Goal: Transaction & Acquisition: Purchase product/service

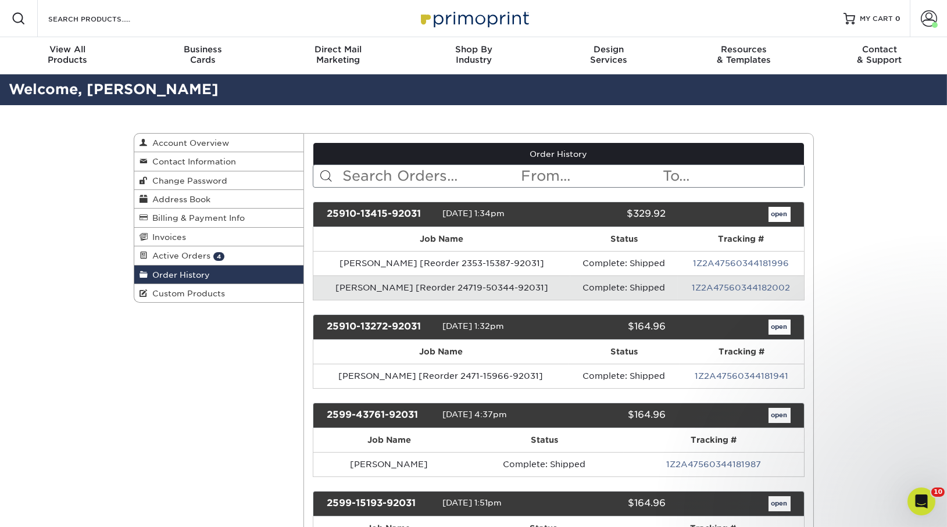
click at [363, 184] on input "text" at bounding box center [430, 176] width 179 height 22
type input "deanna"
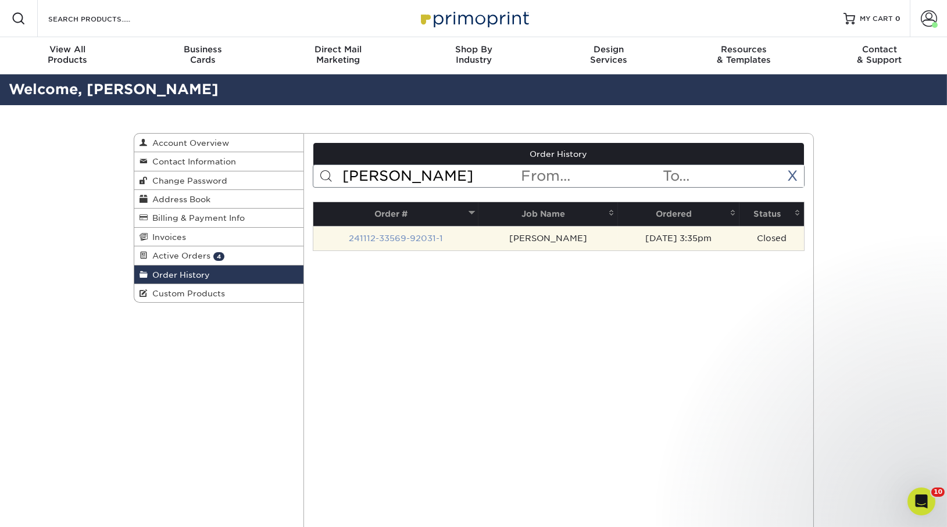
click at [390, 240] on link "241112-33569-92031-1" at bounding box center [396, 238] width 94 height 9
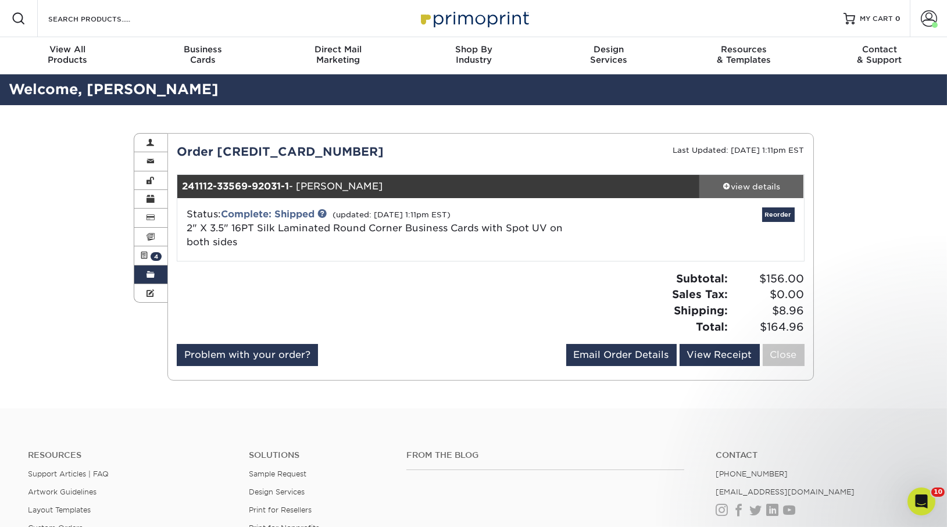
click at [765, 179] on link "view details" at bounding box center [751, 186] width 105 height 23
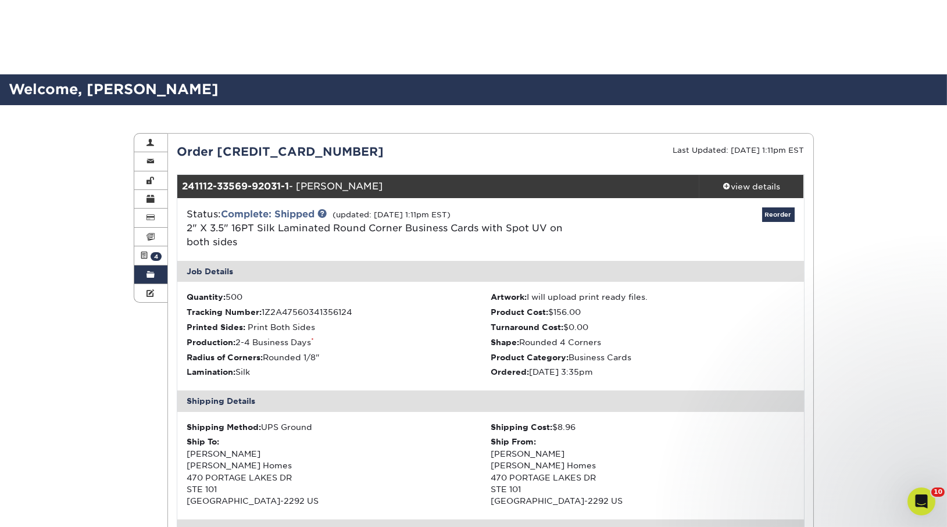
scroll to position [448, 0]
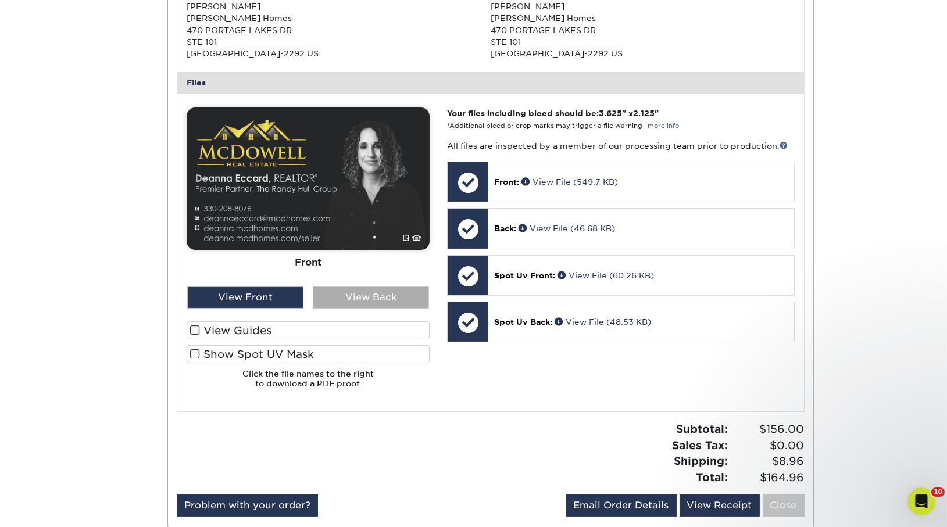
click at [387, 292] on div "View Back" at bounding box center [371, 298] width 116 height 22
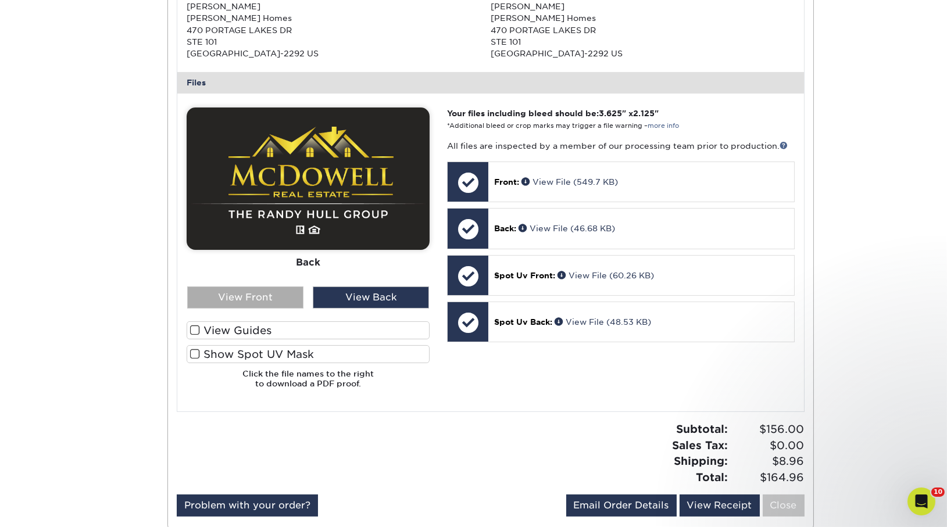
click at [259, 289] on div "View Front" at bounding box center [245, 298] width 116 height 22
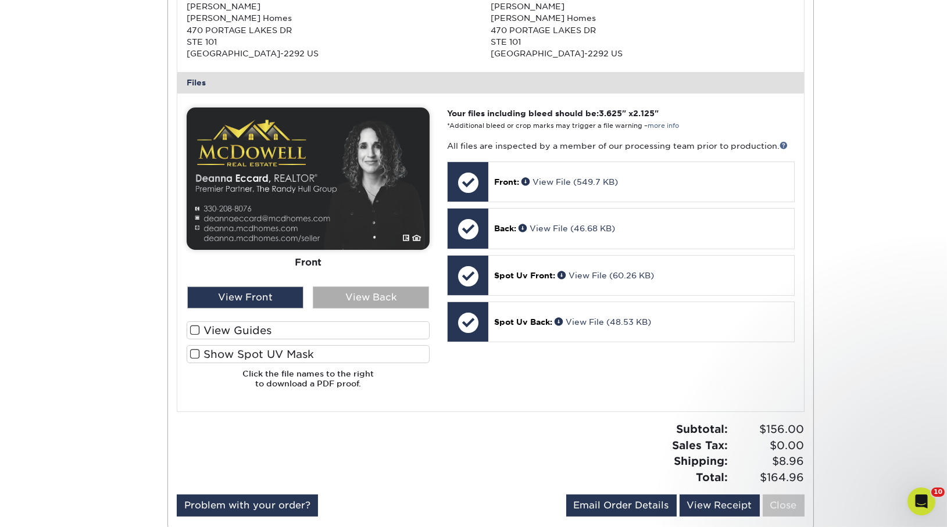
click at [345, 298] on div "View Back" at bounding box center [371, 298] width 116 height 22
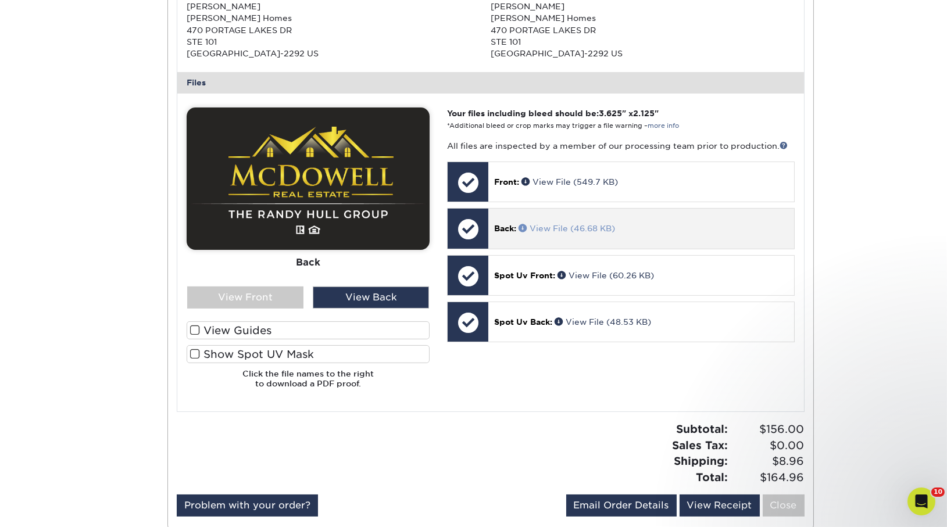
scroll to position [0, 0]
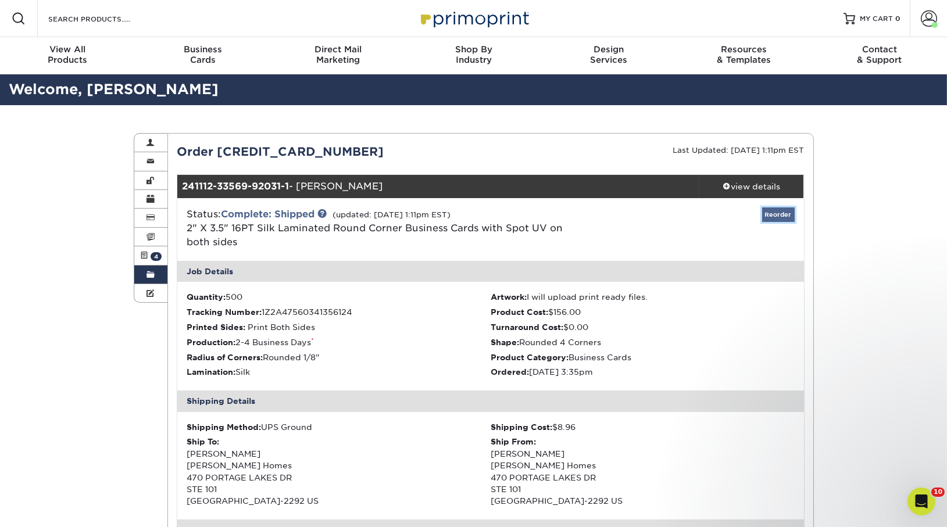
click at [776, 213] on link "Reorder" at bounding box center [778, 215] width 33 height 15
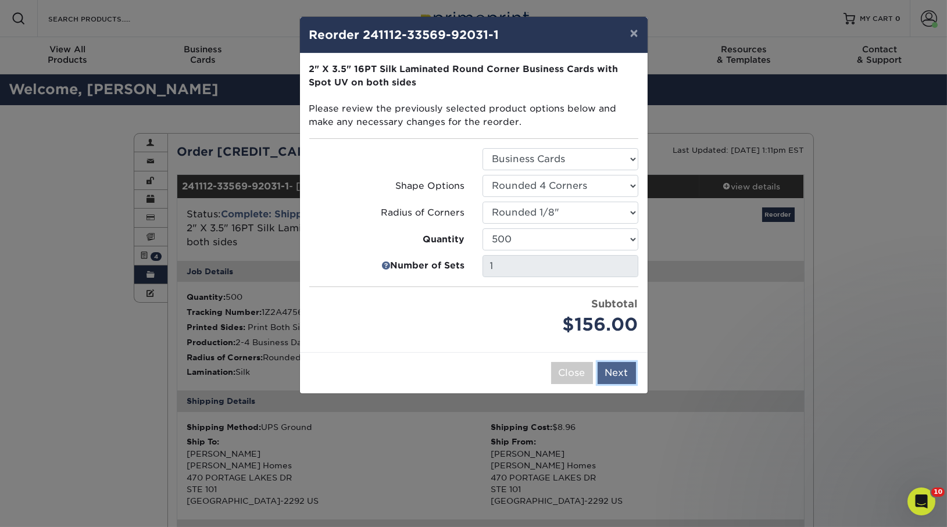
click at [620, 378] on button "Next" at bounding box center [617, 373] width 38 height 22
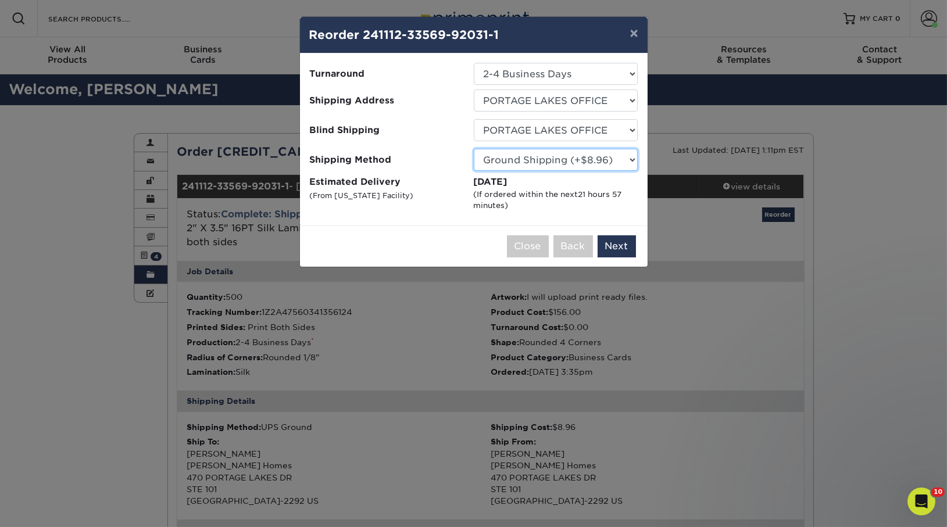
click at [534, 166] on select "Please Select Ground Shipping (+$8.96) 3 Day Shipping Service (+$15.34) 2 Day A…" at bounding box center [556, 160] width 164 height 22
click at [474, 149] on select "Please Select Ground Shipping (+$8.96) 3 Day Shipping Service (+$15.34) 2 Day A…" at bounding box center [556, 160] width 164 height 22
click at [616, 247] on button "Next" at bounding box center [617, 246] width 38 height 22
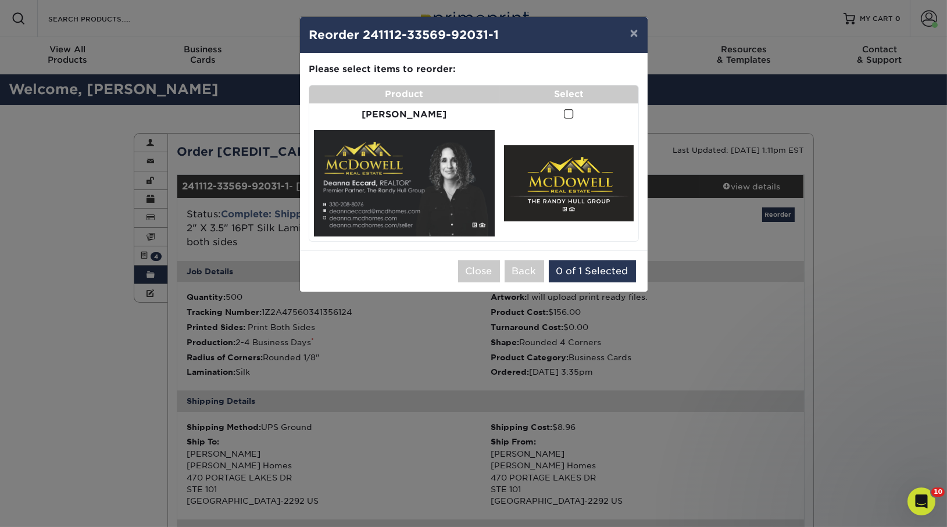
click at [564, 113] on td at bounding box center [568, 114] width 139 height 23
click at [564, 114] on span at bounding box center [569, 114] width 10 height 11
click at [0, 0] on input "checkbox" at bounding box center [0, 0] width 0 height 0
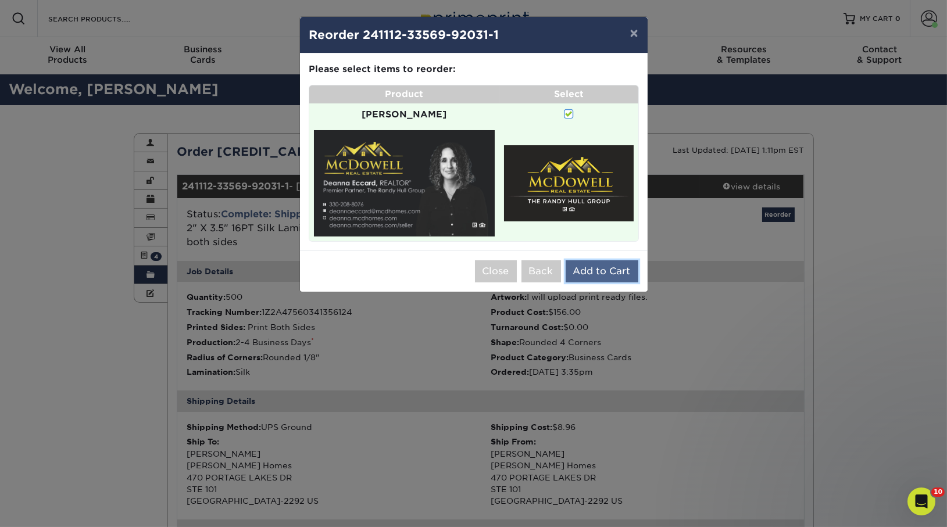
click at [584, 260] on button "Add to Cart" at bounding box center [602, 271] width 73 height 22
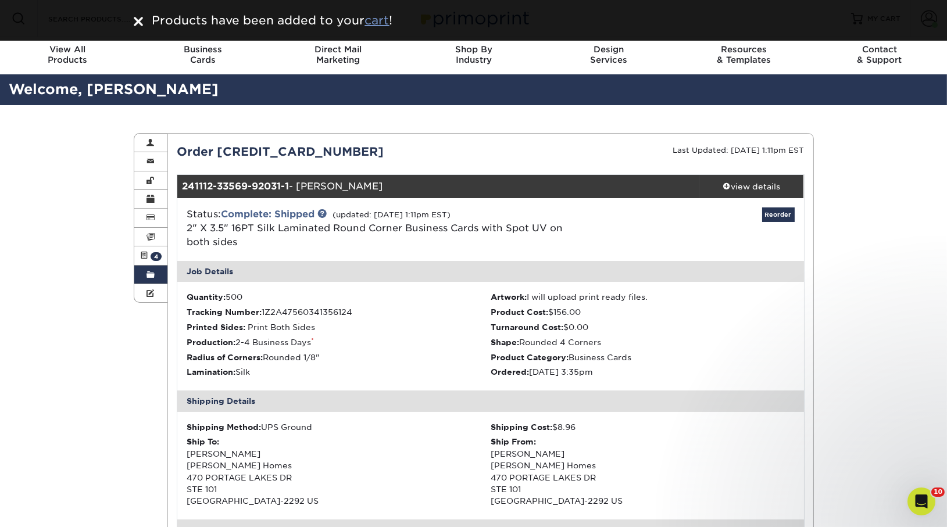
click at [379, 26] on u "cart" at bounding box center [377, 20] width 24 height 14
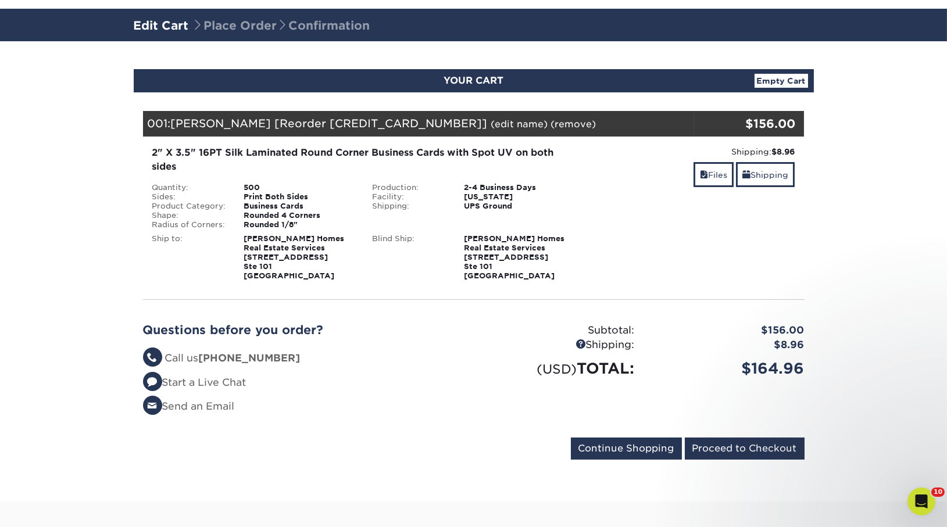
scroll to position [66, 0]
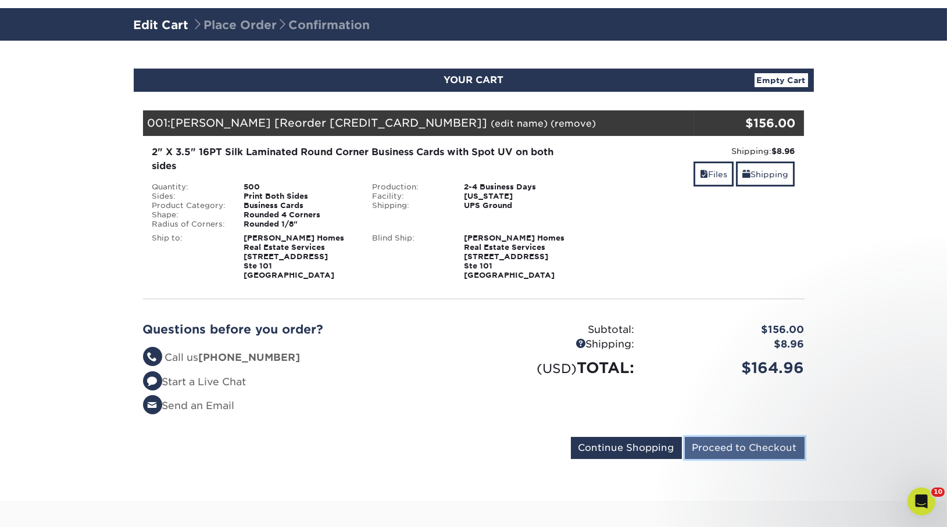
click at [750, 454] on input "Proceed to Checkout" at bounding box center [745, 448] width 120 height 22
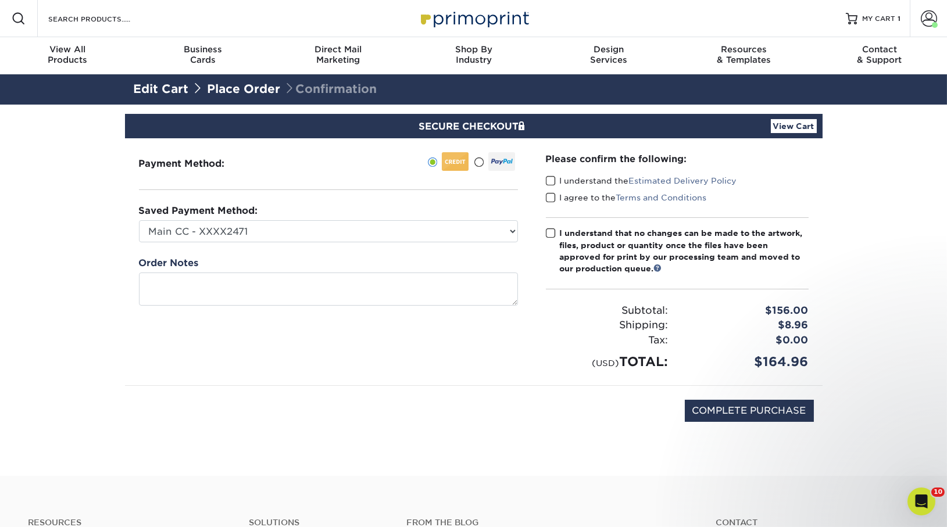
click at [548, 176] on span at bounding box center [551, 181] width 10 height 11
click at [0, 0] on input "I understand the Estimated Delivery Policy" at bounding box center [0, 0] width 0 height 0
click at [547, 197] on span at bounding box center [551, 197] width 10 height 11
click at [0, 0] on input "I agree to the Terms and Conditions" at bounding box center [0, 0] width 0 height 0
click at [556, 229] on label "I understand that no changes can be made to the artwork, files, product or quan…" at bounding box center [677, 251] width 263 height 48
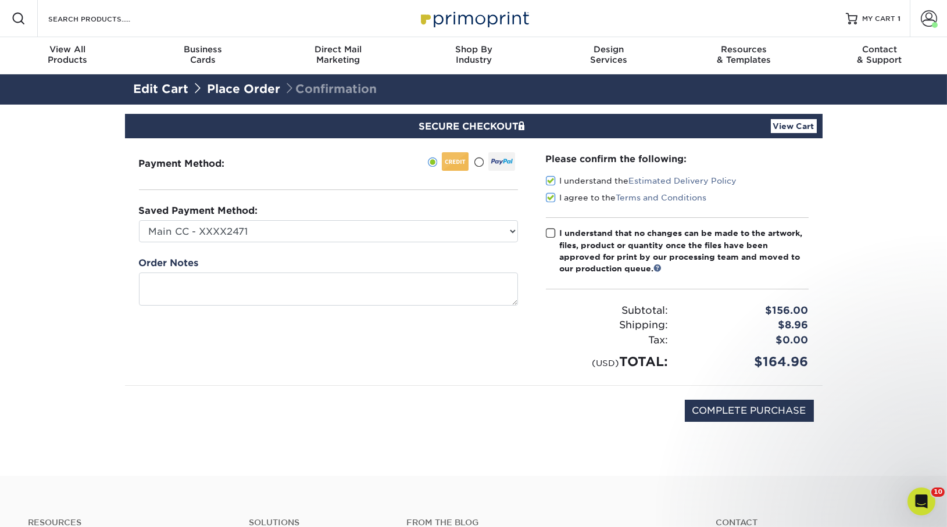
click at [0, 0] on input "I understand that no changes can be made to the artwork, files, product or quan…" at bounding box center [0, 0] width 0 height 0
click at [751, 404] on input "COMPLETE PURCHASE" at bounding box center [749, 411] width 129 height 22
type input "PROCESSING, PLEASE WAIT..."
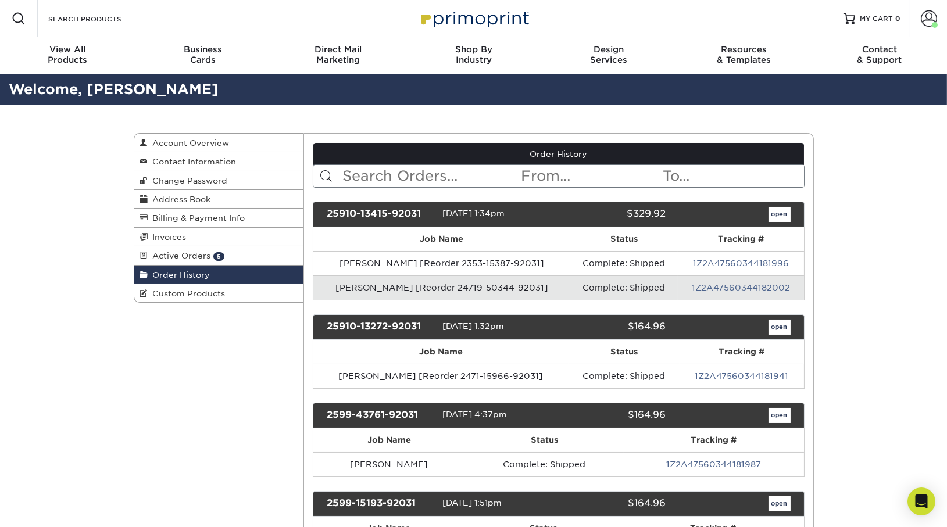
click at [180, 257] on span "Active Orders" at bounding box center [179, 255] width 63 height 9
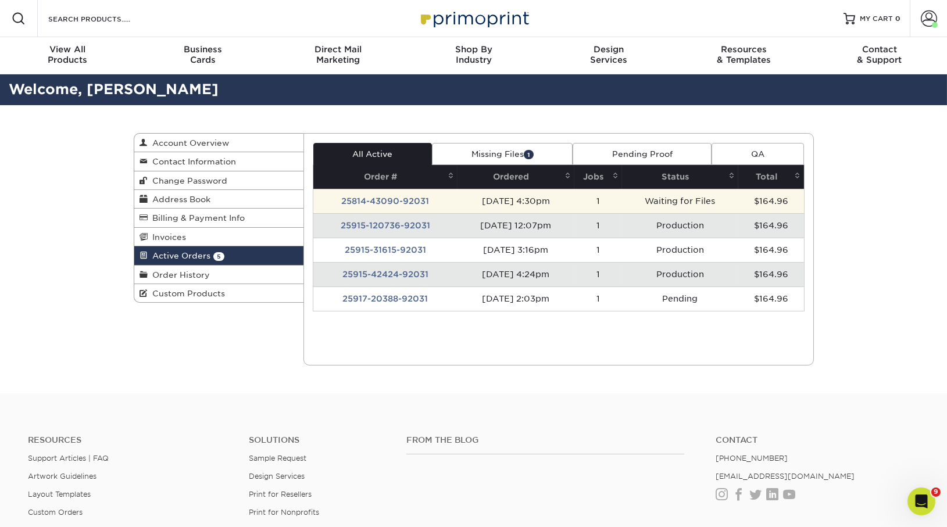
click at [404, 195] on td "25814-43090-92031" at bounding box center [385, 201] width 144 height 24
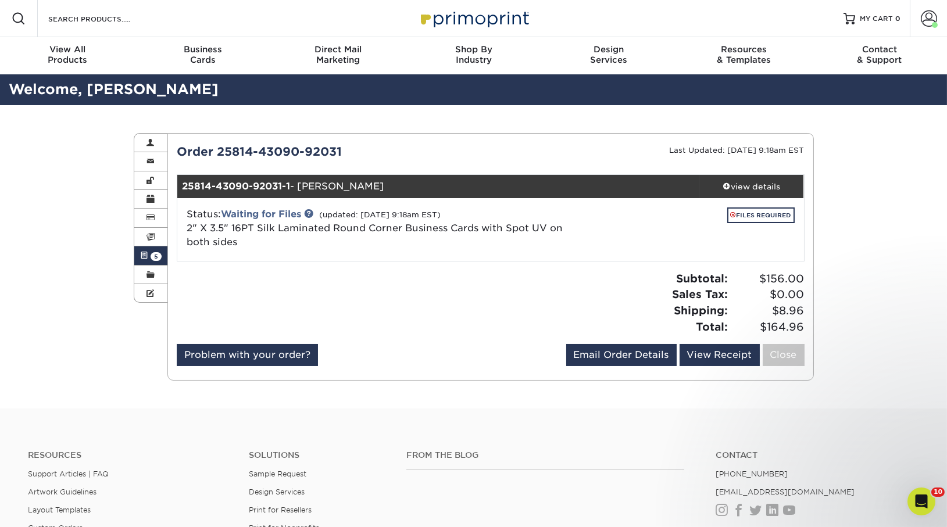
click at [148, 256] on link "Active Orders 5" at bounding box center [151, 256] width 34 height 19
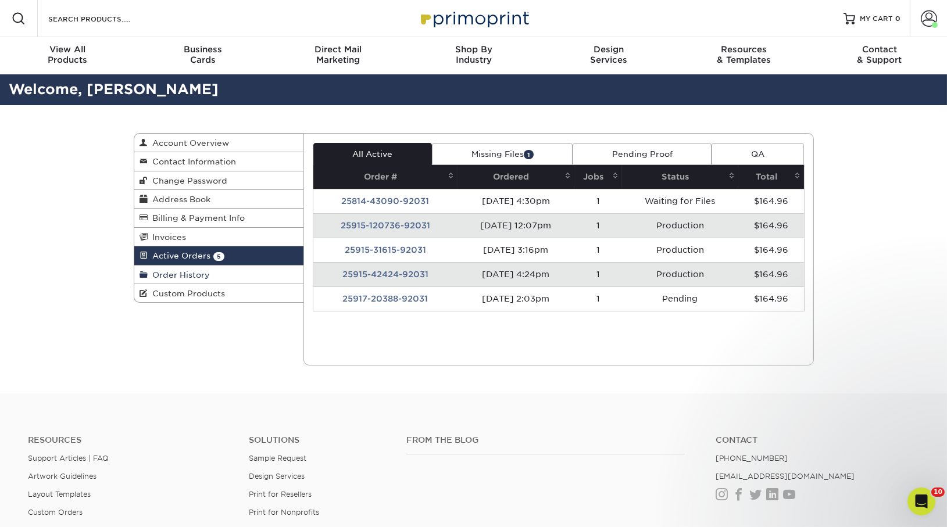
click at [187, 270] on span "Order History" at bounding box center [179, 274] width 62 height 9
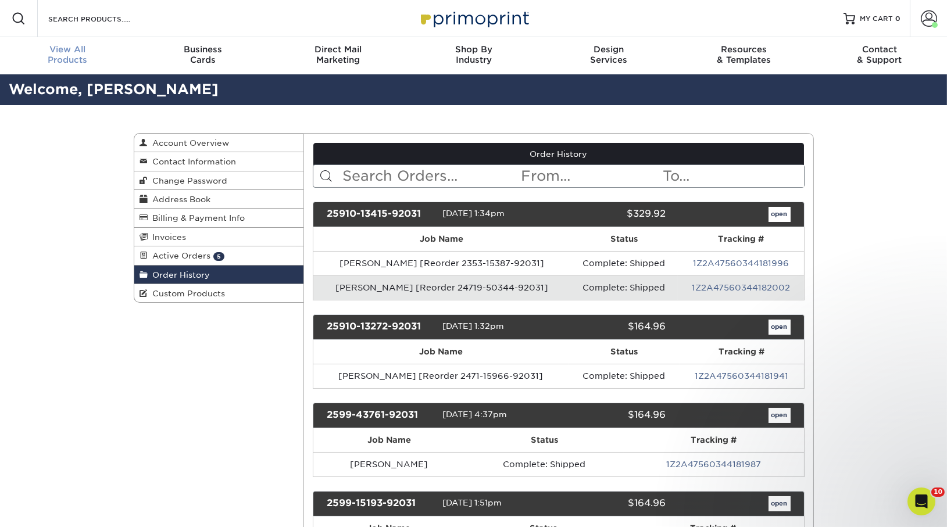
click at [62, 56] on div "View All Products" at bounding box center [67, 54] width 135 height 21
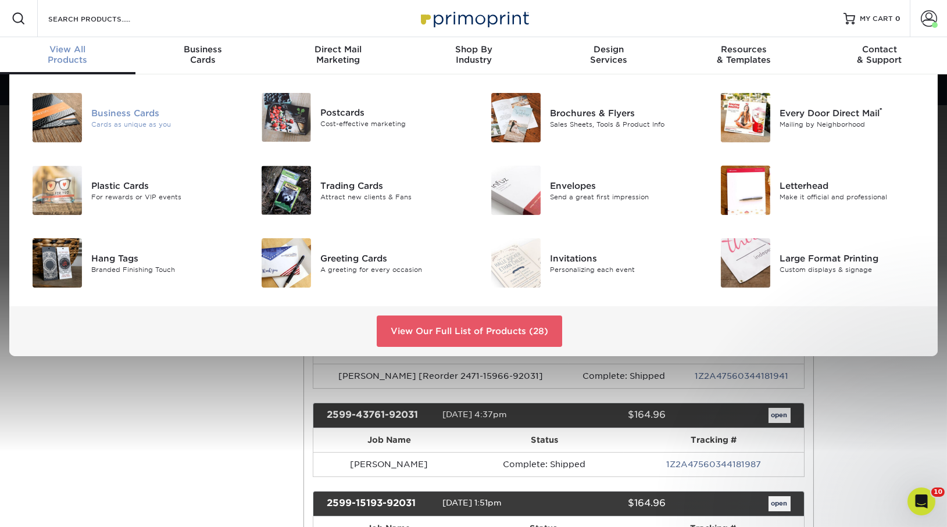
click at [94, 117] on div "Business Cards" at bounding box center [163, 112] width 144 height 13
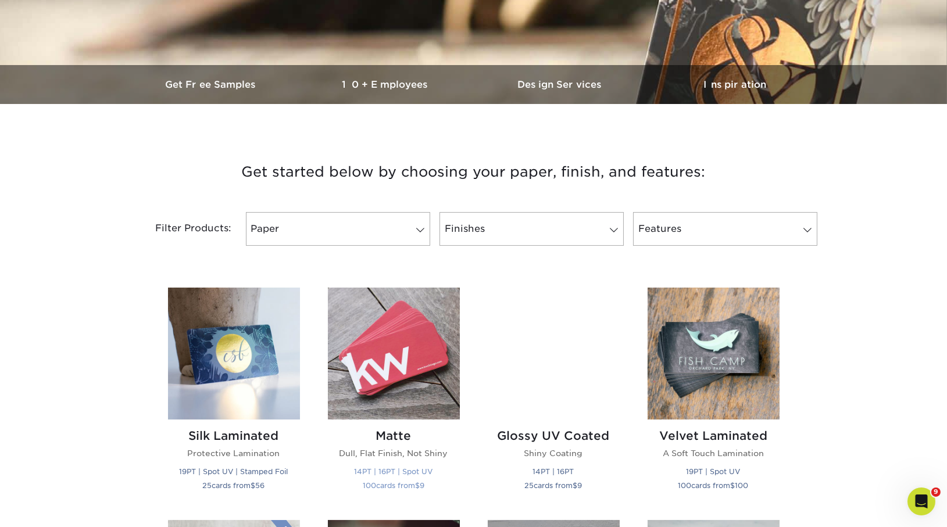
scroll to position [480, 0]
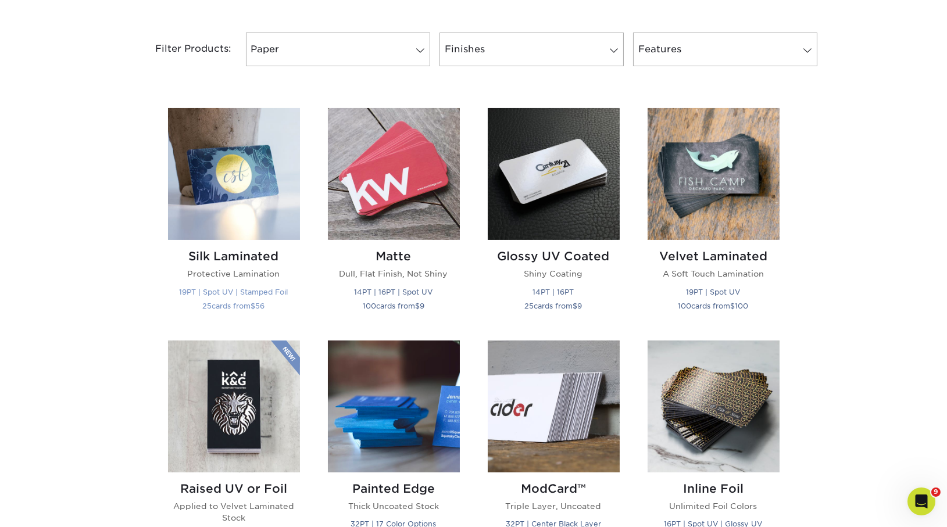
click at [241, 176] on img at bounding box center [234, 174] width 132 height 132
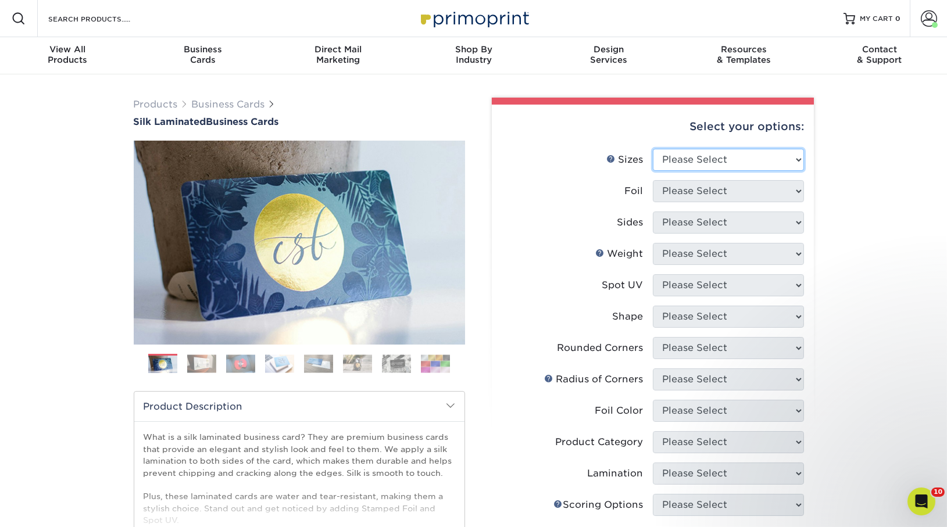
click at [690, 155] on select "Please Select 1.5" x 3.5" - Mini 1.75" x 3.5" - Mini 2" x 2" - Square 2" x 3" -…" at bounding box center [728, 160] width 151 height 22
select select "2.00x3.50"
click at [653, 149] on select "Please Select 1.5" x 3.5" - Mini 1.75" x 3.5" - Mini 2" x 2" - Square 2" x 3" -…" at bounding box center [728, 160] width 151 height 22
click at [747, 181] on select "Please Select Yes No" at bounding box center [728, 191] width 151 height 22
select select "0"
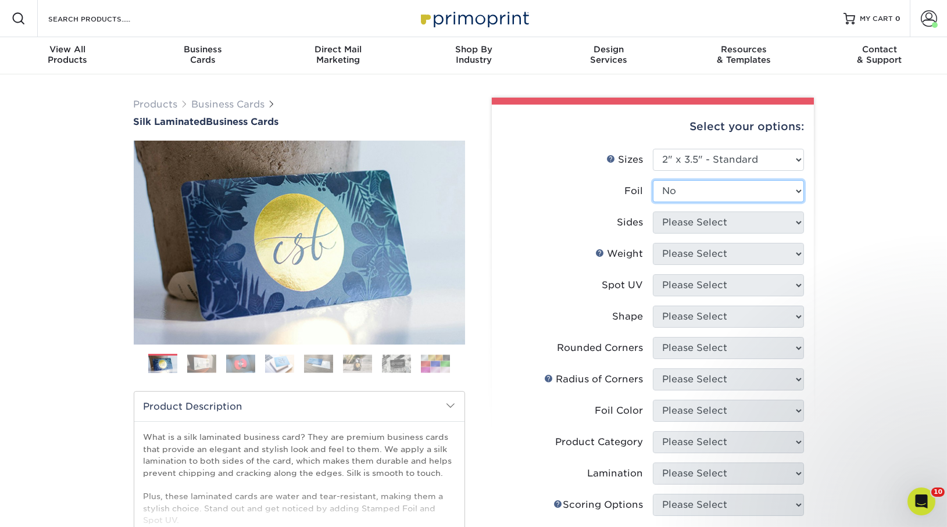
click at [653, 180] on select "Please Select Yes No" at bounding box center [728, 191] width 151 height 22
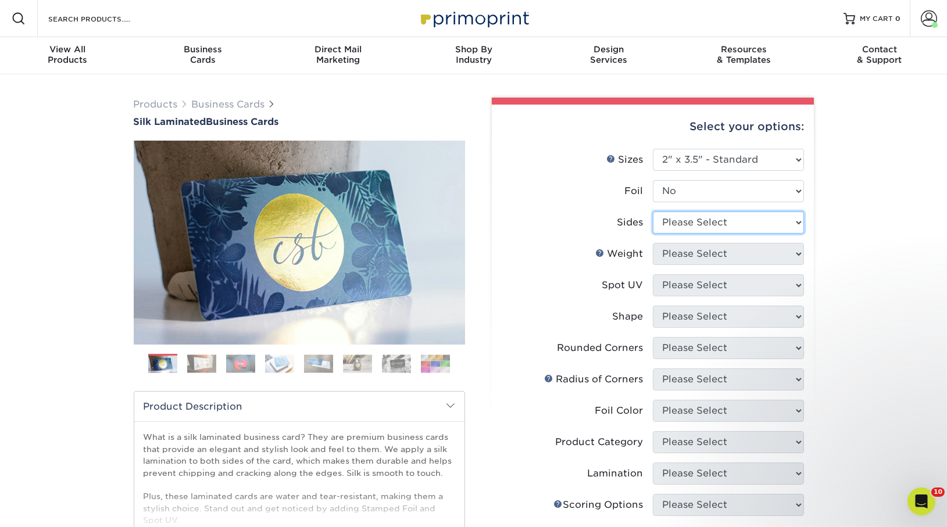
click at [728, 224] on select "Please Select Print Both Sides Print Front Only" at bounding box center [728, 223] width 151 height 22
select select "13abbda7-1d64-4f25-8bb2-c179b224825d"
click at [653, 212] on select "Please Select Print Both Sides Print Front Only" at bounding box center [728, 223] width 151 height 22
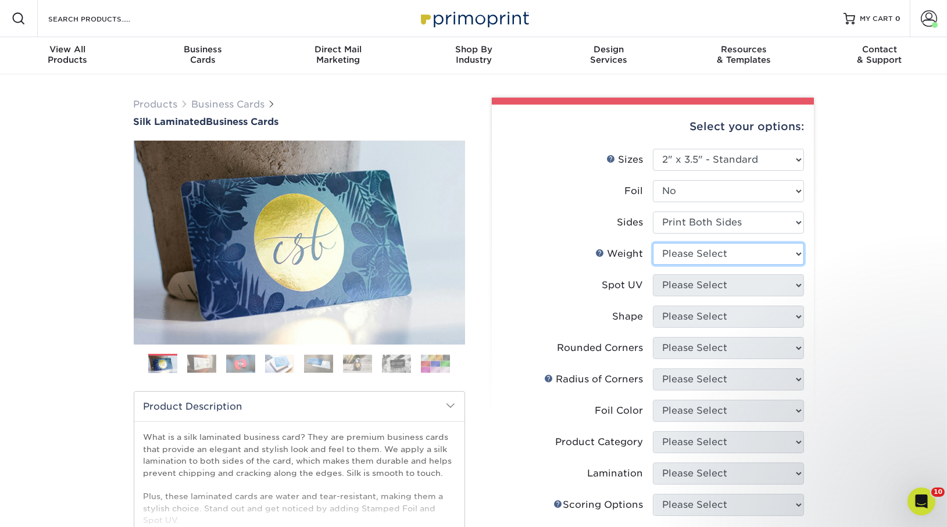
click at [699, 245] on select "Please Select 16PT" at bounding box center [728, 254] width 151 height 22
select select "16PT"
click at [653, 243] on select "Please Select 16PT" at bounding box center [728, 254] width 151 height 22
click at [752, 282] on select "Please Select No Spot UV Front and Back (Both Sides) Front Only Back Only" at bounding box center [728, 285] width 151 height 22
select select "0"
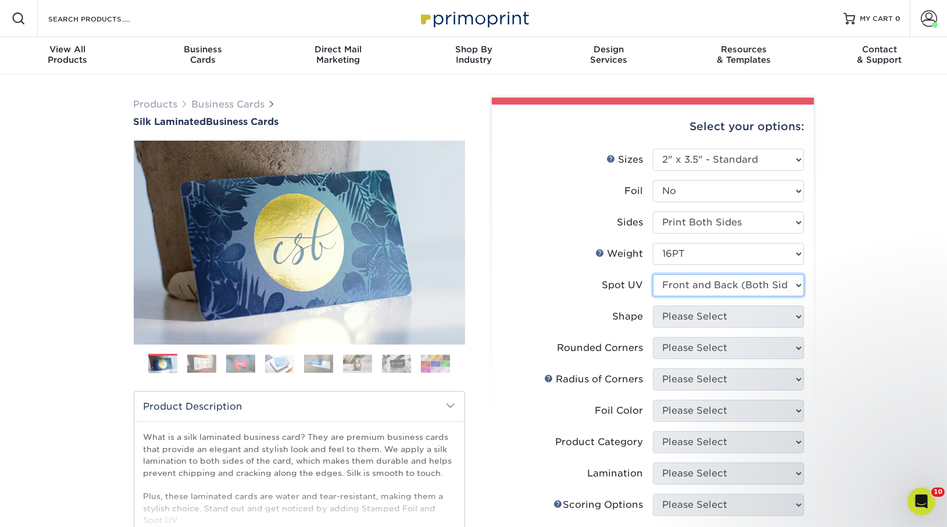
click at [653, 274] on select "Please Select No Spot UV Front and Back (Both Sides) Front Only Back Only" at bounding box center [728, 285] width 151 height 22
click at [737, 313] on select "Please Select Standard" at bounding box center [728, 317] width 151 height 22
select select "standard"
click at [653, 306] on select "Please Select Standard" at bounding box center [728, 317] width 151 height 22
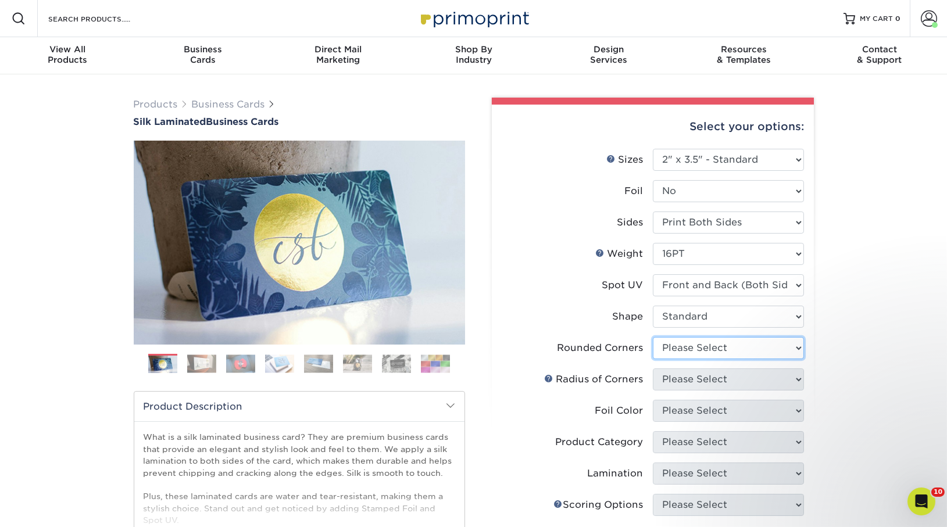
click at [737, 341] on select "Please Select Yes - Round 2 Corners Yes - Round 4 Corners No" at bounding box center [728, 348] width 151 height 22
select select "7672df9e-0e0a-464d-8e1f-920c575e4da3"
click at [653, 337] on select "Please Select Yes - Round 2 Corners Yes - Round 4 Corners No" at bounding box center [728, 348] width 151 height 22
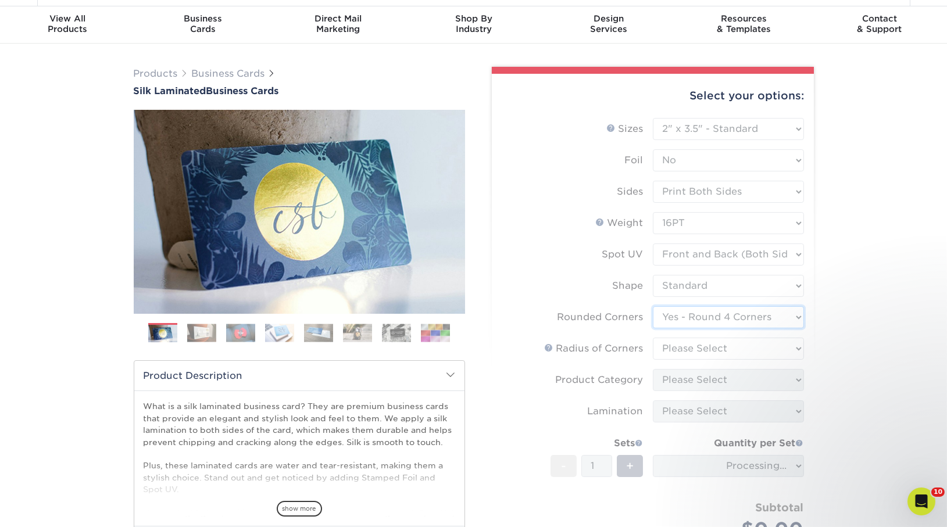
scroll to position [38, 0]
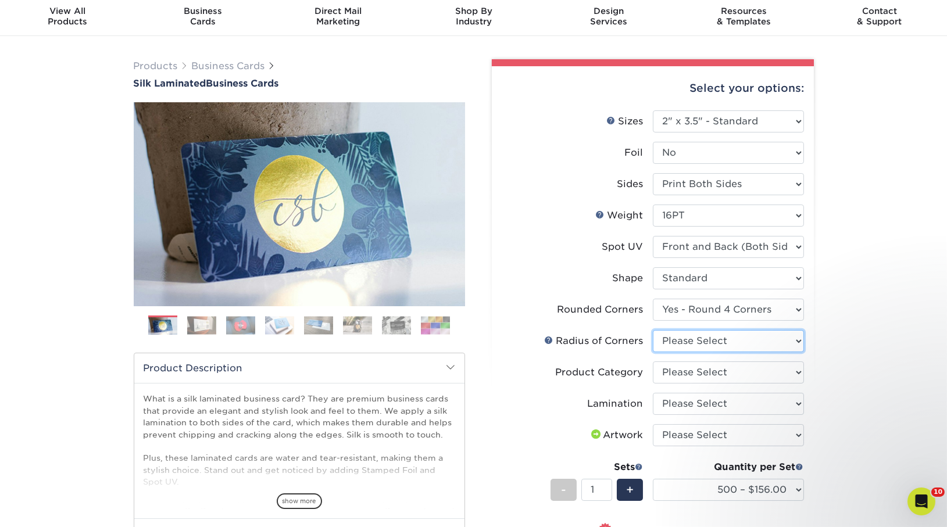
click at [691, 337] on select "Please Select Rounded 1/8" Rounded 1/4"" at bounding box center [728, 341] width 151 height 22
select select "589680c7-ee9a-431b-9d12-d7aeb1386a97"
click at [653, 330] on select "Please Select Rounded 1/8" Rounded 1/4"" at bounding box center [728, 341] width 151 height 22
click at [752, 373] on select "Please Select Business Cards" at bounding box center [728, 373] width 151 height 22
select select "3b5148f1-0588-4f88-a218-97bcfdce65c1"
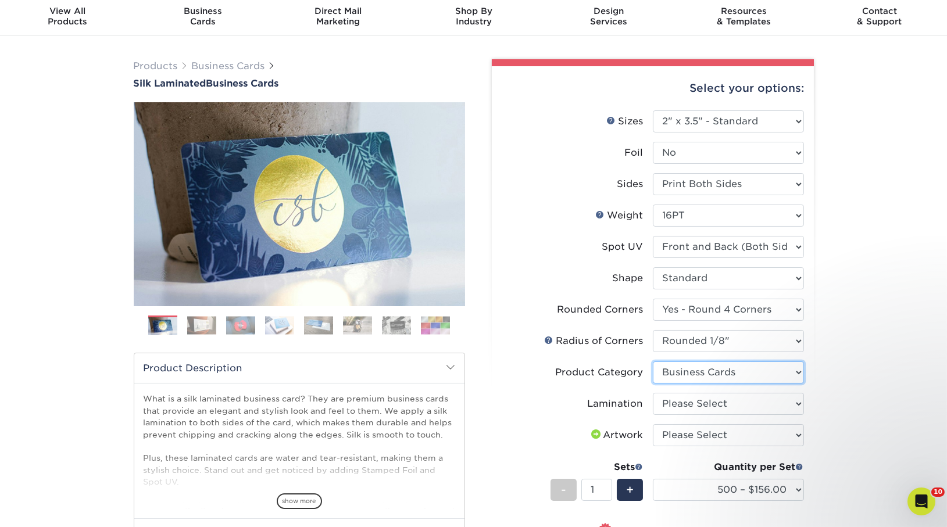
click at [653, 362] on select "Please Select Business Cards" at bounding box center [728, 373] width 151 height 22
click at [754, 406] on select "Please Select Silk" at bounding box center [728, 404] width 151 height 22
select select "ccacb42f-45f7-42d3-bbd3-7c8421cf37f0"
click at [653, 393] on select "Please Select Silk" at bounding box center [728, 404] width 151 height 22
click at [738, 437] on select "Please Select I will upload files I need a design - $100" at bounding box center [728, 435] width 151 height 22
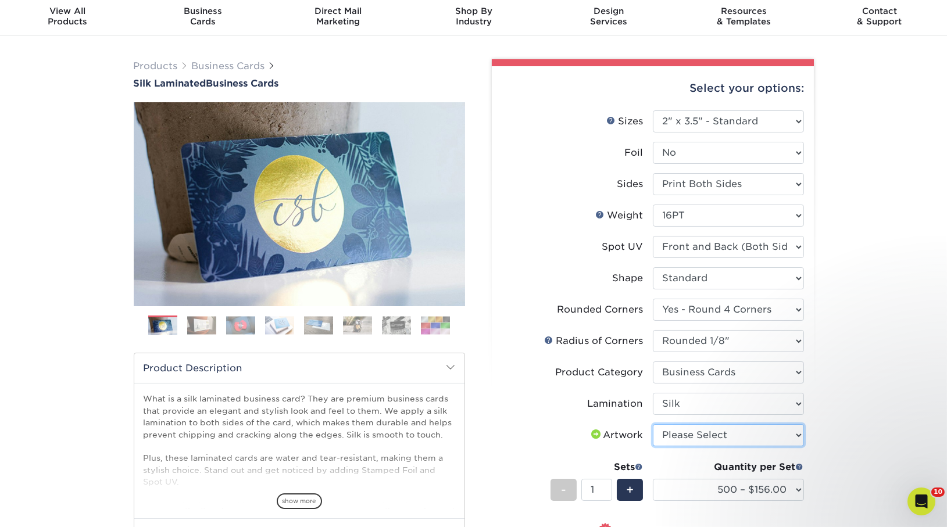
select select "upload"
click at [653, 424] on select "Please Select I will upload files I need a design - $100" at bounding box center [728, 435] width 151 height 22
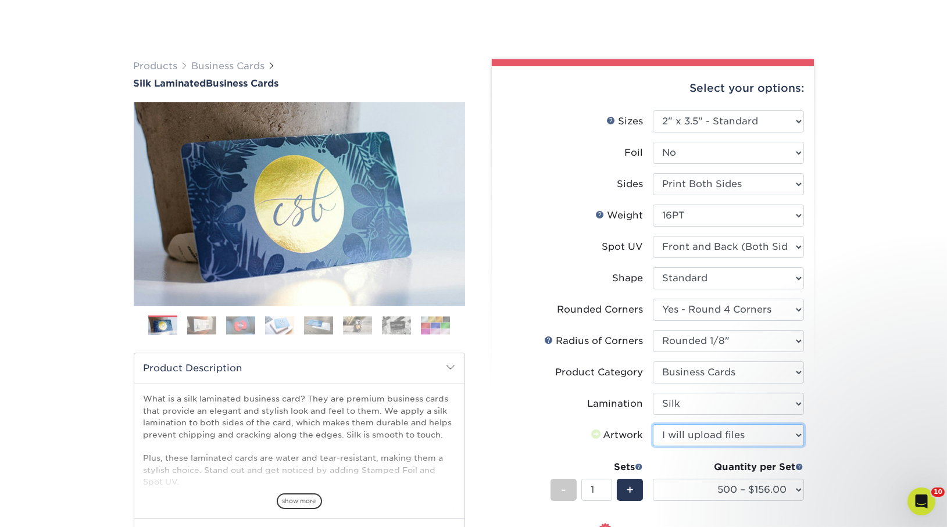
scroll to position [320, 0]
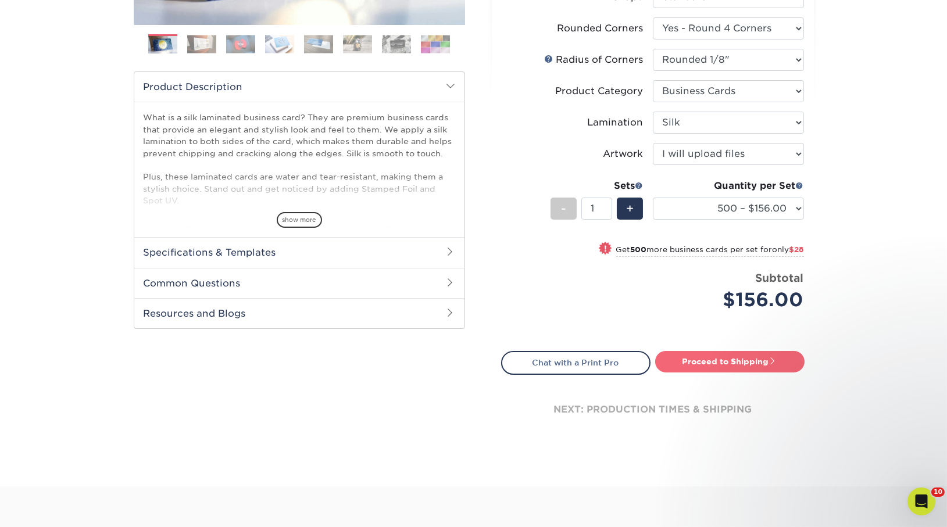
click at [721, 364] on link "Proceed to Shipping" at bounding box center [729, 361] width 149 height 21
type input "Set 1"
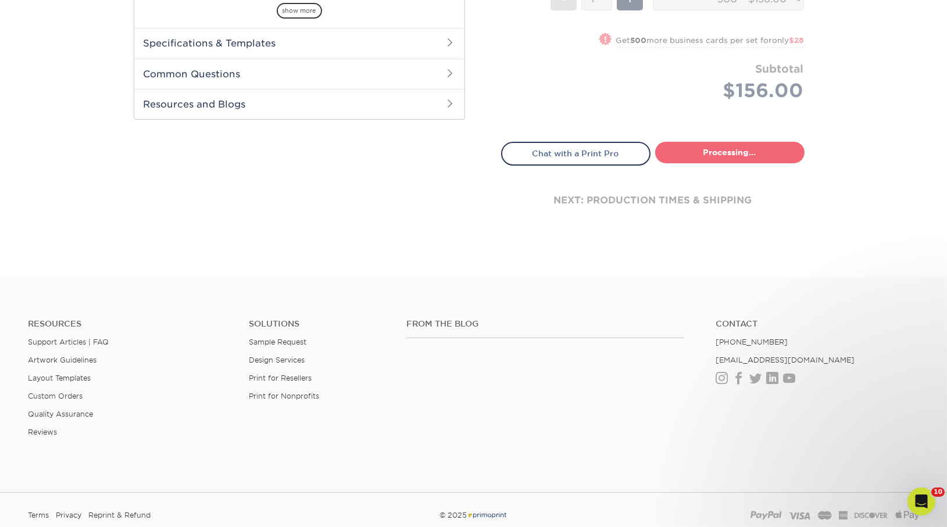
select select "24b86a38-505b-4ae3-9429-29aefd3b6f92"
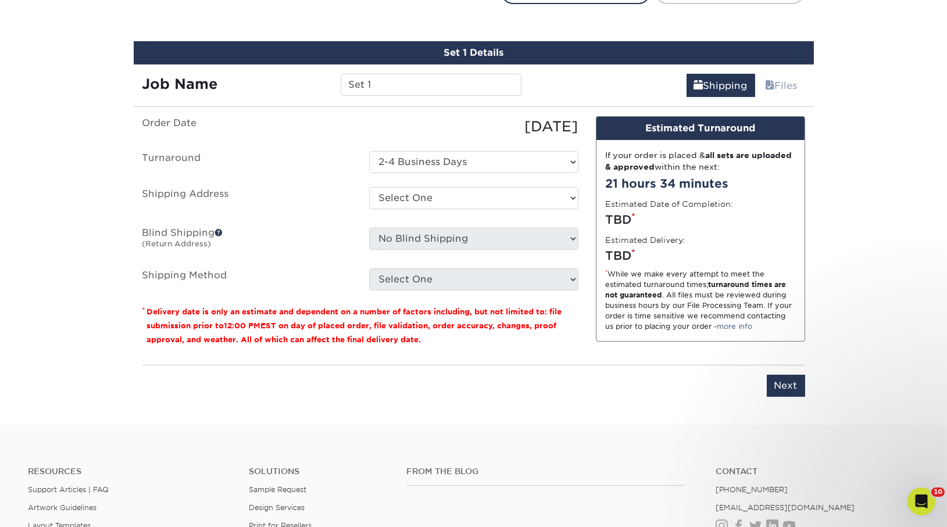
scroll to position [701, 0]
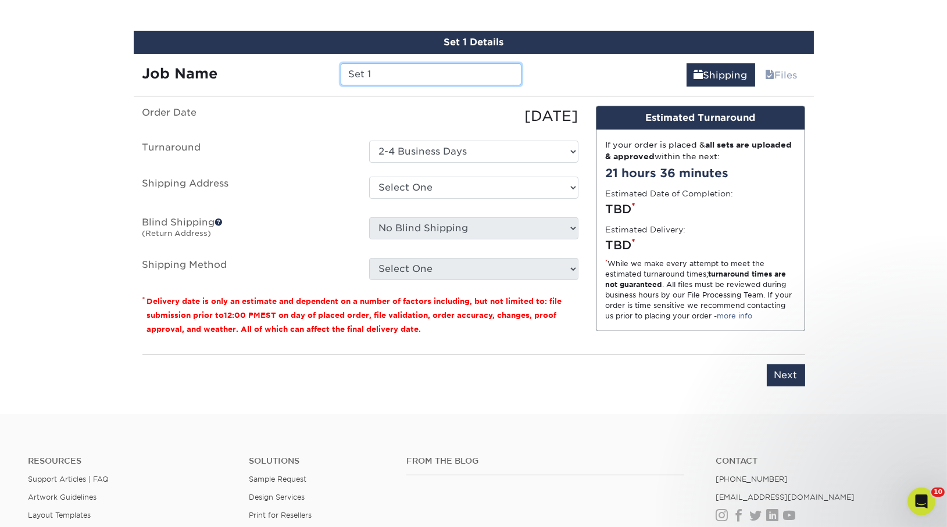
click at [387, 76] on input "Set 1" at bounding box center [431, 74] width 181 height 22
drag, startPoint x: 404, startPoint y: 73, endPoint x: 264, endPoint y: 71, distance: 140.1
click at [264, 71] on div "Job Name Set 1" at bounding box center [332, 74] width 397 height 22
type input "[PERSON_NAME]"
click at [479, 195] on select "Select One Andrew Magliola Florida Andrew Magliola Florida Andrew Magliola Flor…" at bounding box center [473, 188] width 209 height 22
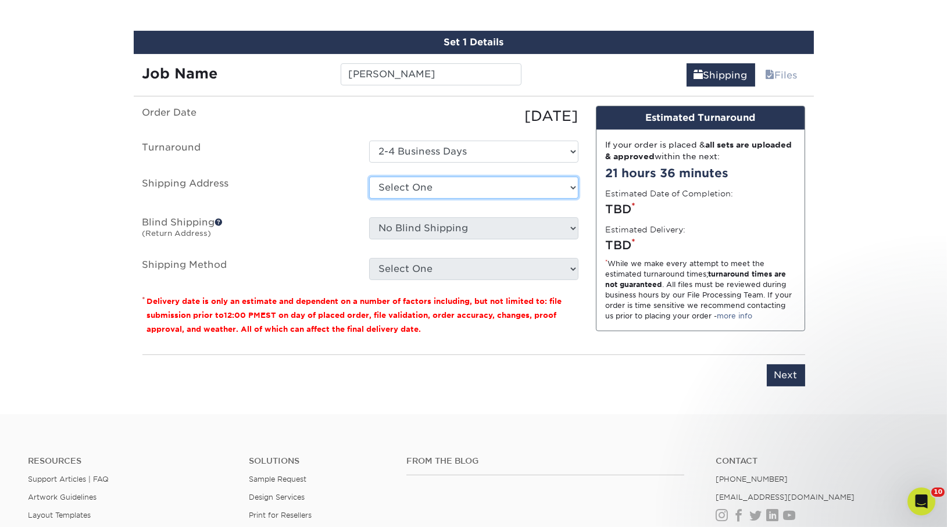
select select "14261"
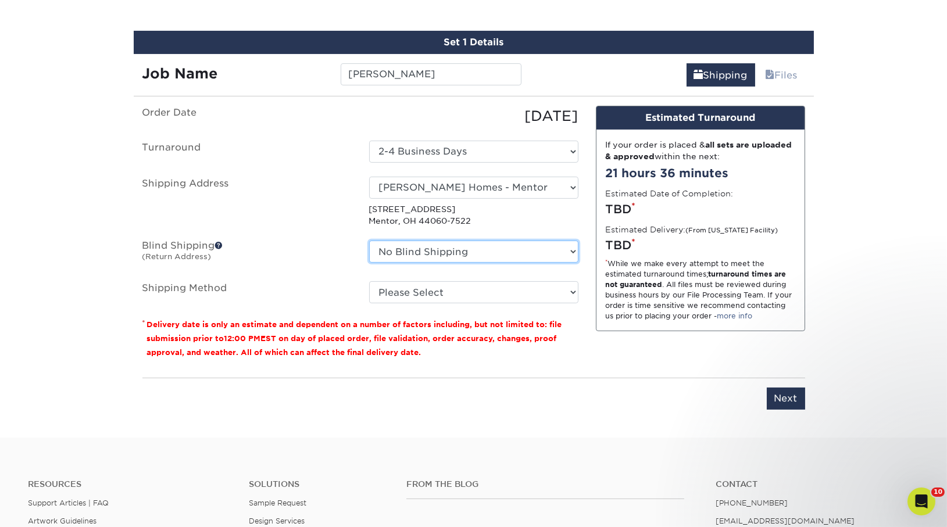
click at [466, 249] on select "No Blind Shipping Andrew Magliola Florida Andrew Magliola Florida Andrew Maglio…" at bounding box center [473, 252] width 209 height 22
select select "14261"
click at [369, 241] on select "No Blind Shipping Andrew Magliola Florida Andrew Magliola Florida Andrew Maglio…" at bounding box center [473, 252] width 209 height 22
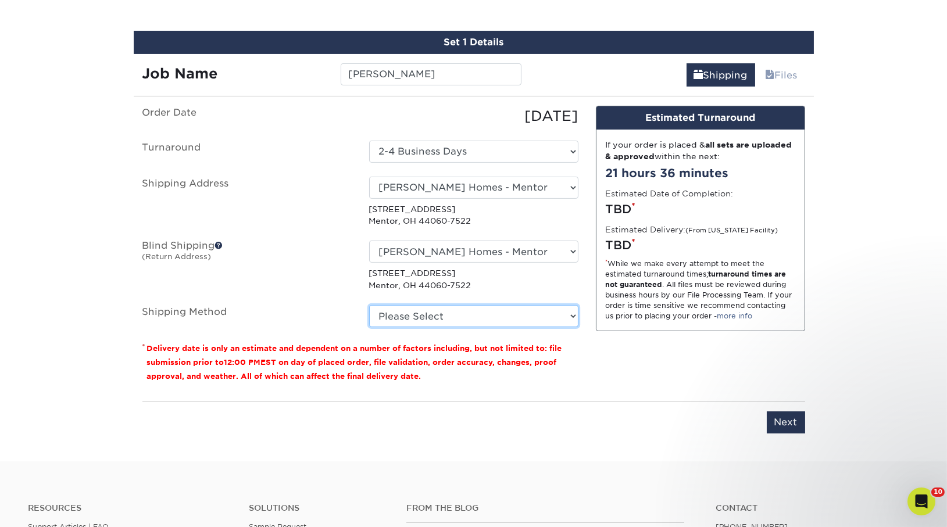
click at [469, 317] on select "Please Select Ground Shipping (+$8.96) 3 Day Shipping Service (+$15.34) 2 Day A…" at bounding box center [473, 316] width 209 height 22
select select "03"
click at [369, 305] on select "Please Select Ground Shipping (+$8.96) 3 Day Shipping Service (+$15.34) 2 Day A…" at bounding box center [473, 316] width 209 height 22
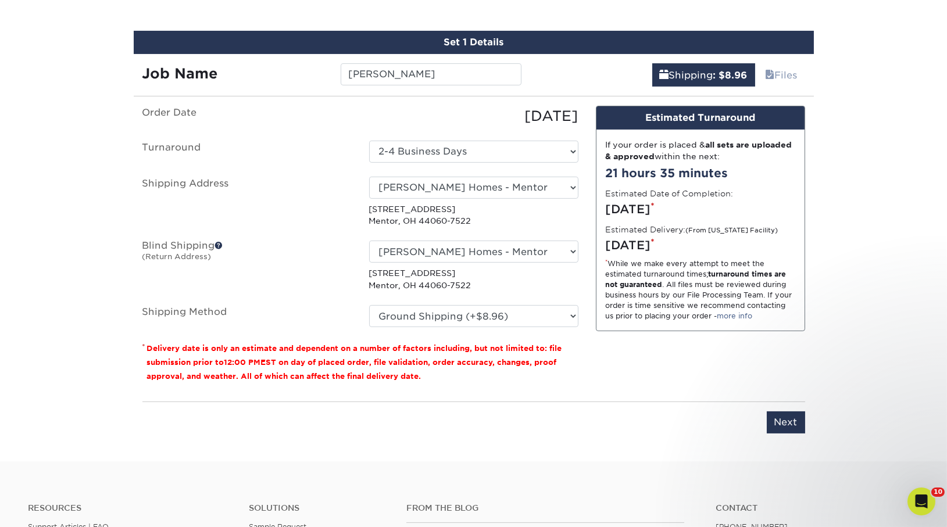
click at [607, 380] on div "Design Estimated Turnaround If your order is placed & all sets are uploaded & a…" at bounding box center [700, 249] width 227 height 287
click at [791, 416] on input "Next" at bounding box center [786, 423] width 38 height 22
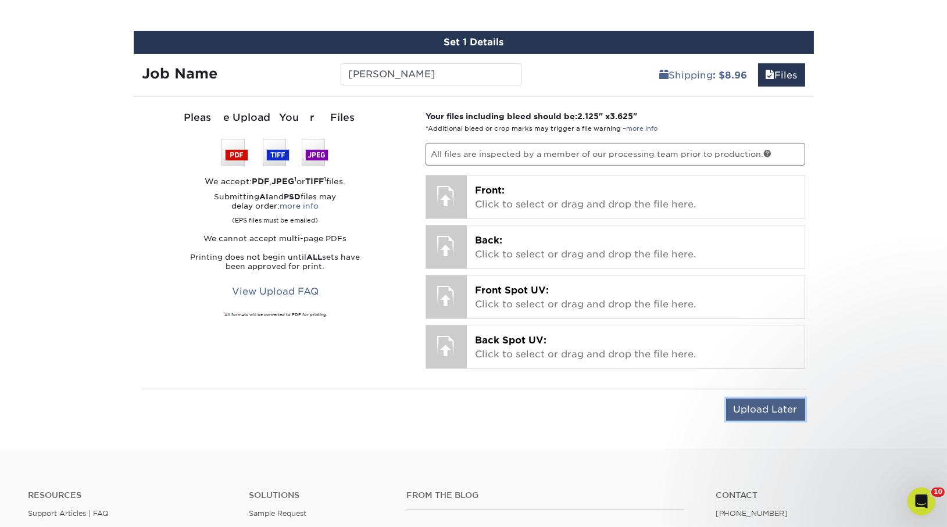
click at [782, 408] on input "Upload Later" at bounding box center [765, 410] width 79 height 22
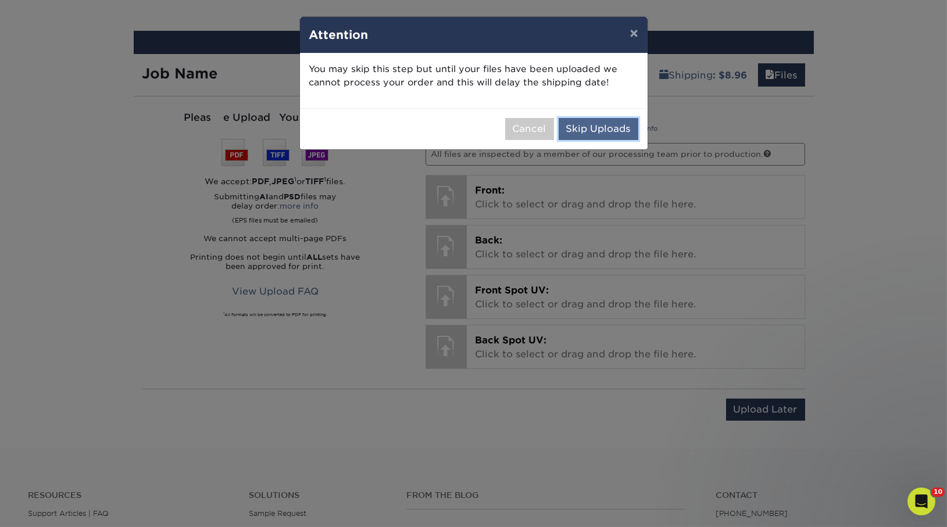
click at [602, 131] on button "Skip Uploads" at bounding box center [599, 129] width 80 height 22
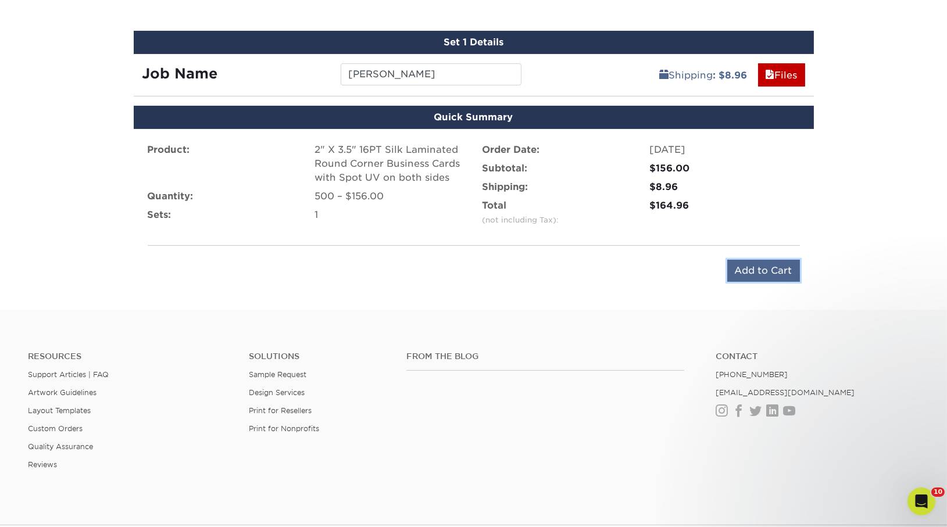
click at [777, 262] on input "Add to Cart" at bounding box center [763, 271] width 73 height 22
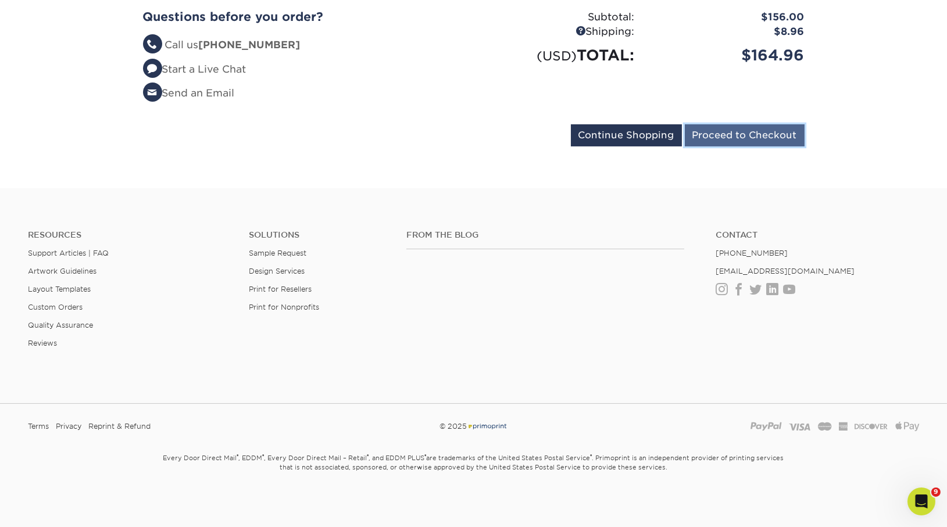
click at [709, 138] on input "Proceed to Checkout" at bounding box center [745, 135] width 120 height 22
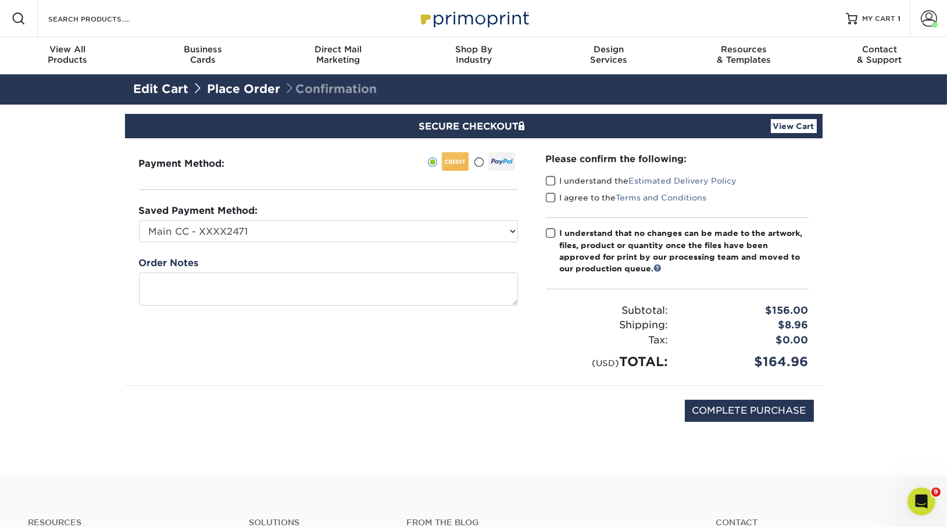
click at [551, 181] on span at bounding box center [551, 181] width 10 height 11
click at [0, 0] on input "I understand the Estimated Delivery Policy" at bounding box center [0, 0] width 0 height 0
click at [551, 212] on div "Please confirm the following: I understand the Estimated Delivery Policy I agre…" at bounding box center [677, 261] width 263 height 219
click at [551, 195] on span at bounding box center [551, 197] width 10 height 11
click at [0, 0] on input "I agree to the Terms and Conditions" at bounding box center [0, 0] width 0 height 0
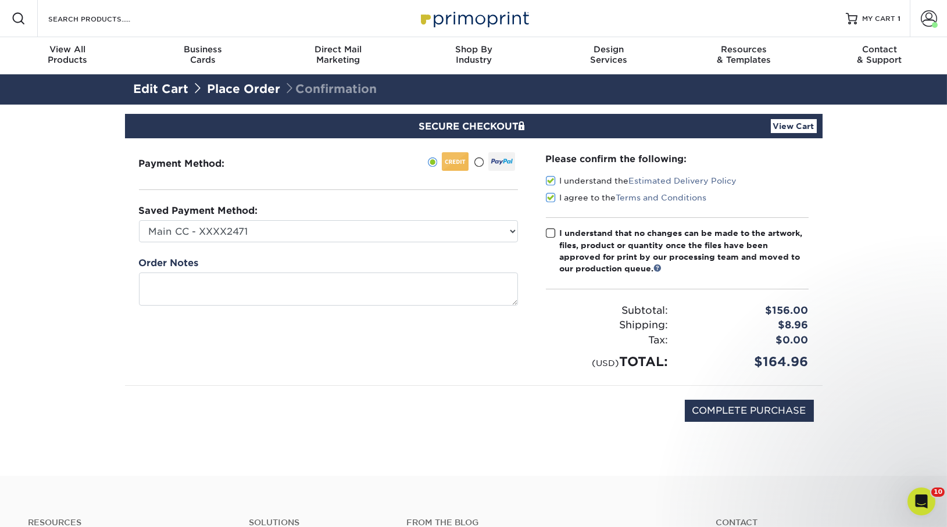
click at [551, 235] on span at bounding box center [551, 233] width 10 height 11
click at [0, 0] on input "I understand that no changes can be made to the artwork, files, product or quan…" at bounding box center [0, 0] width 0 height 0
click at [720, 409] on input "COMPLETE PURCHASE" at bounding box center [749, 411] width 129 height 22
type input "PROCESSING, PLEASE WAIT..."
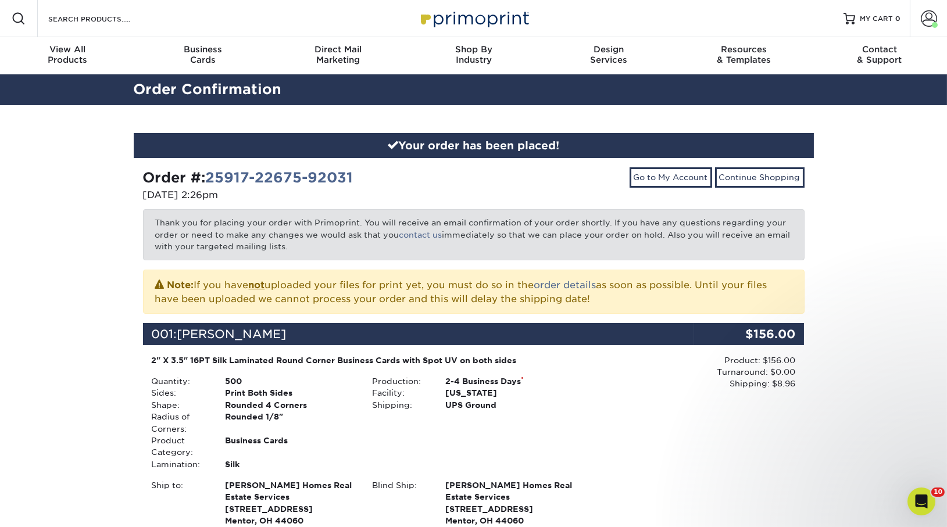
click at [249, 166] on div "Order #: 25917-22675-92031 09/17/2025 2:26pm Go to My Account Continue Shopping…" at bounding box center [474, 437] width 680 height 558
click at [251, 174] on link "25917-22675-92031" at bounding box center [280, 177] width 148 height 17
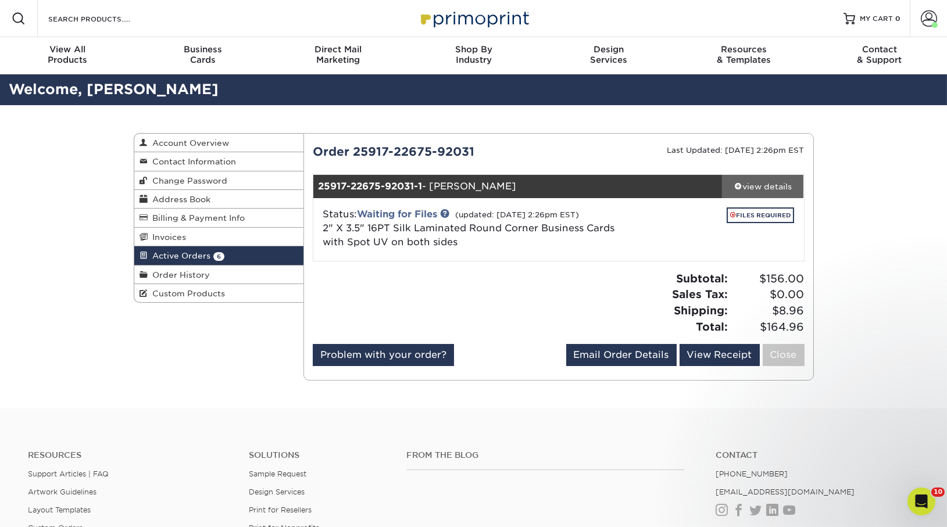
click at [748, 190] on div "view details" at bounding box center [763, 187] width 82 height 12
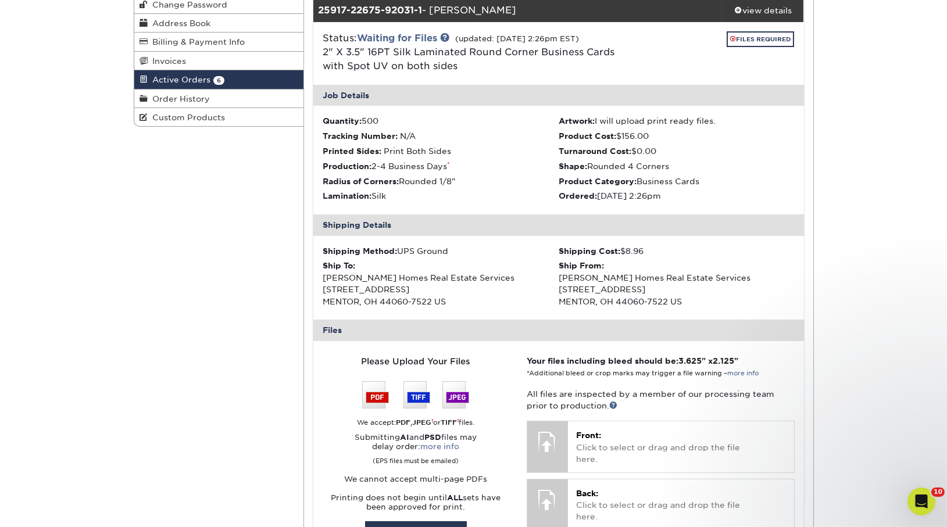
scroll to position [184, 0]
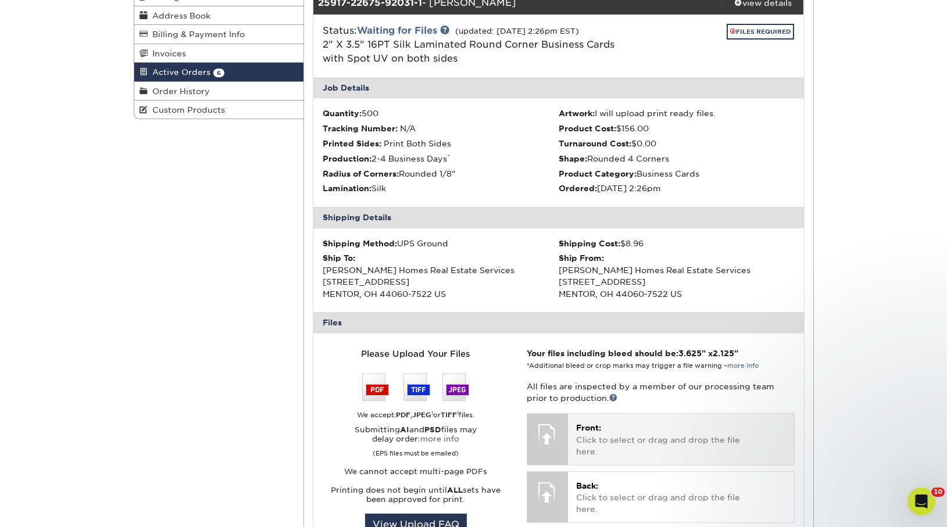
click at [605, 418] on div "Front: Click to select or drag and drop the file here. Choose file" at bounding box center [681, 439] width 226 height 51
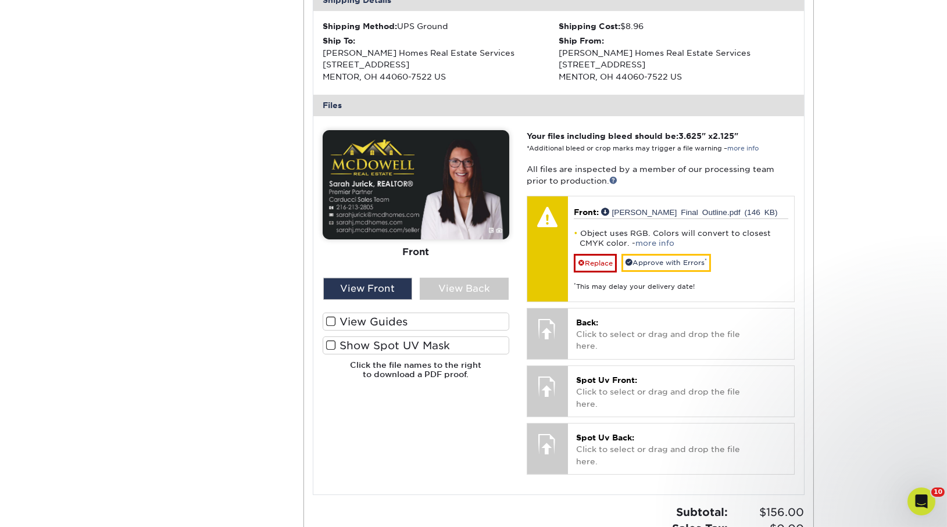
scroll to position [402, 0]
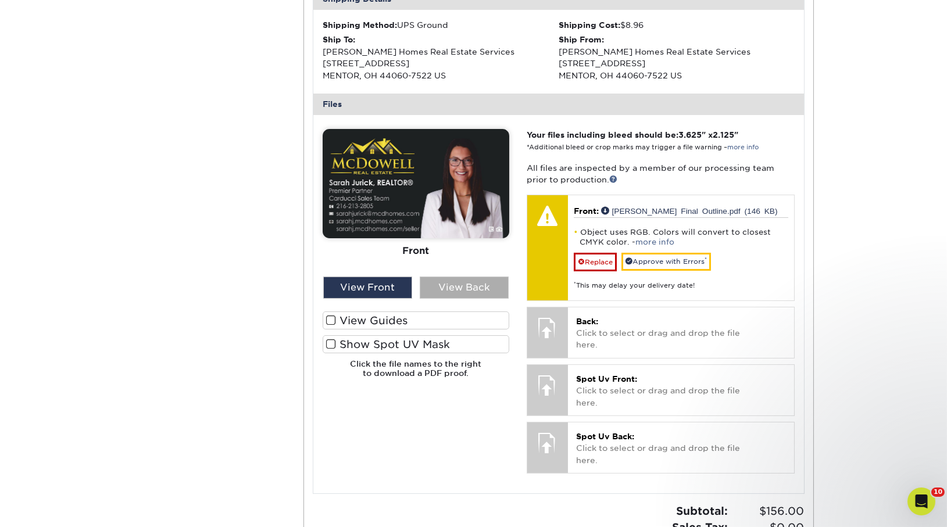
click at [450, 289] on div "View Back" at bounding box center [464, 288] width 89 height 22
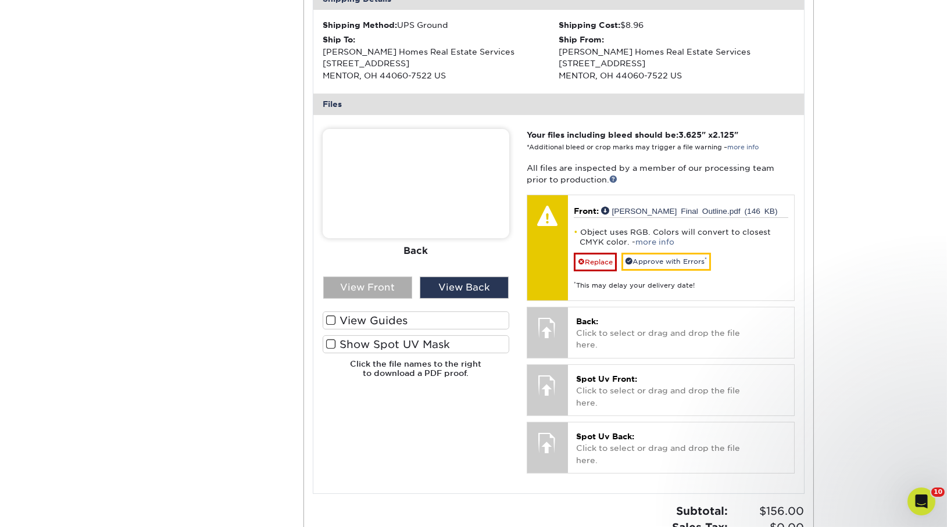
click at [380, 288] on div "View Front" at bounding box center [367, 288] width 89 height 22
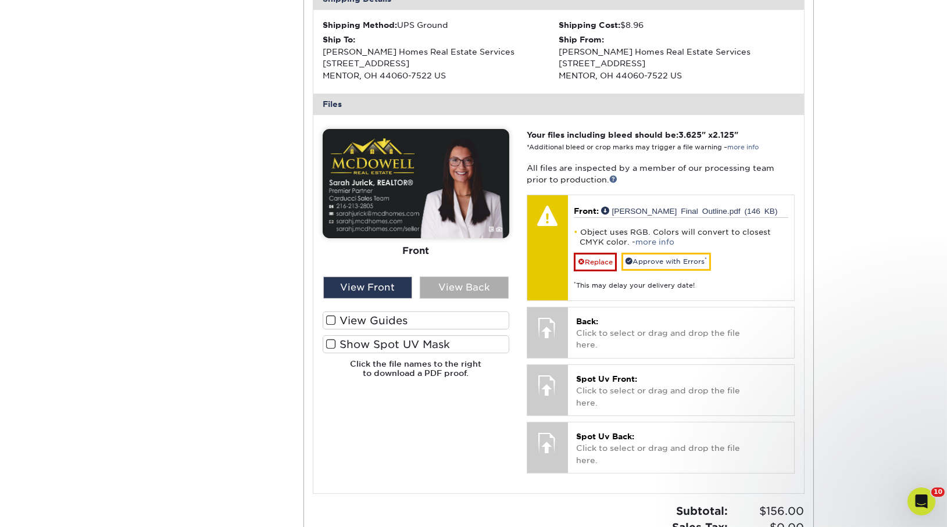
click at [459, 288] on div "View Back" at bounding box center [464, 288] width 89 height 22
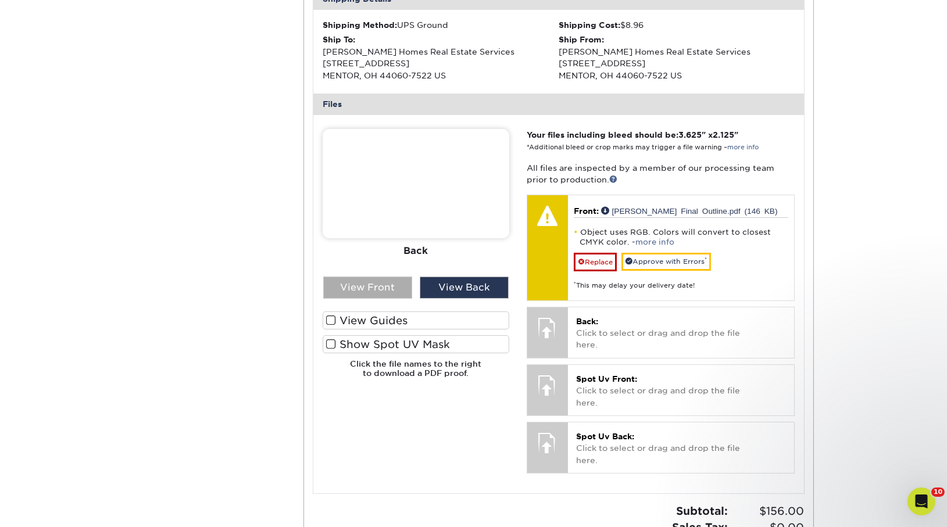
click at [385, 295] on div "View Front" at bounding box center [367, 288] width 89 height 22
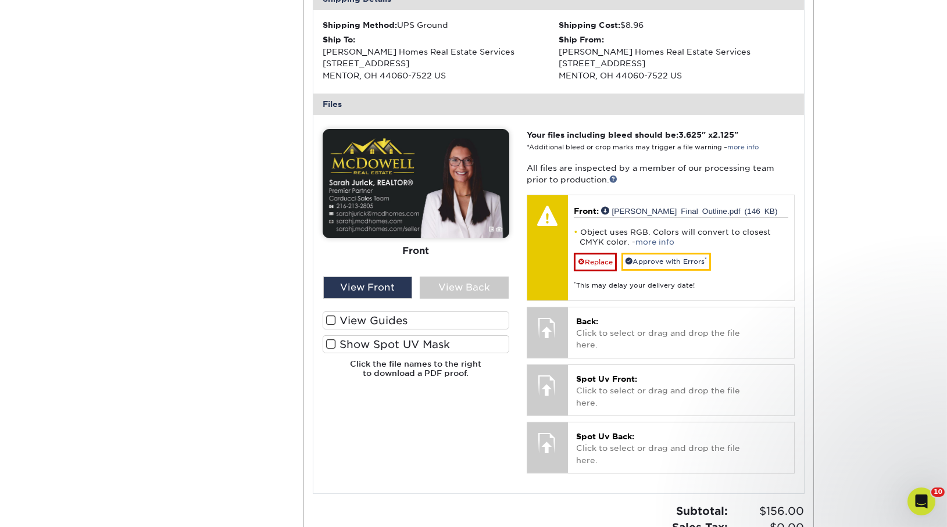
scroll to position [0, 0]
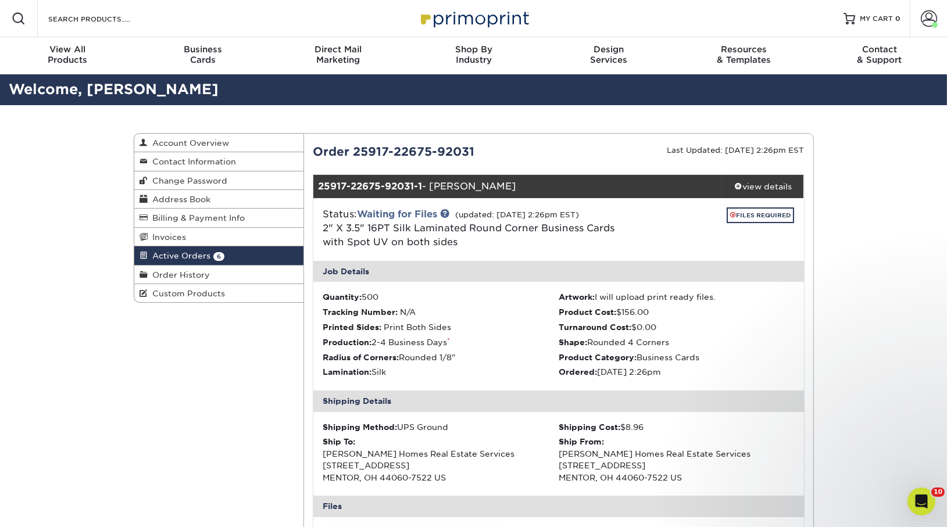
click at [195, 256] on span "Active Orders" at bounding box center [179, 255] width 63 height 9
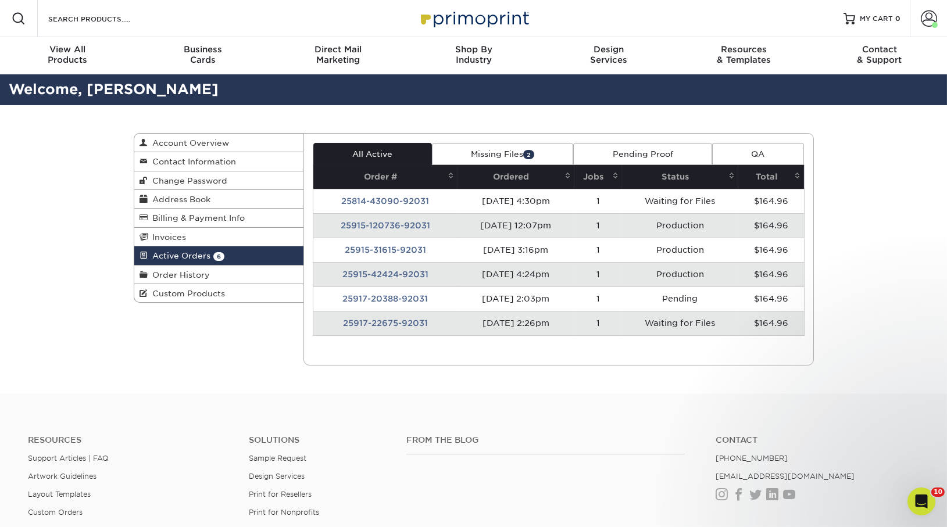
click at [208, 249] on link "Active Orders 6" at bounding box center [219, 256] width 170 height 19
click at [206, 267] on link "Order History" at bounding box center [219, 275] width 170 height 19
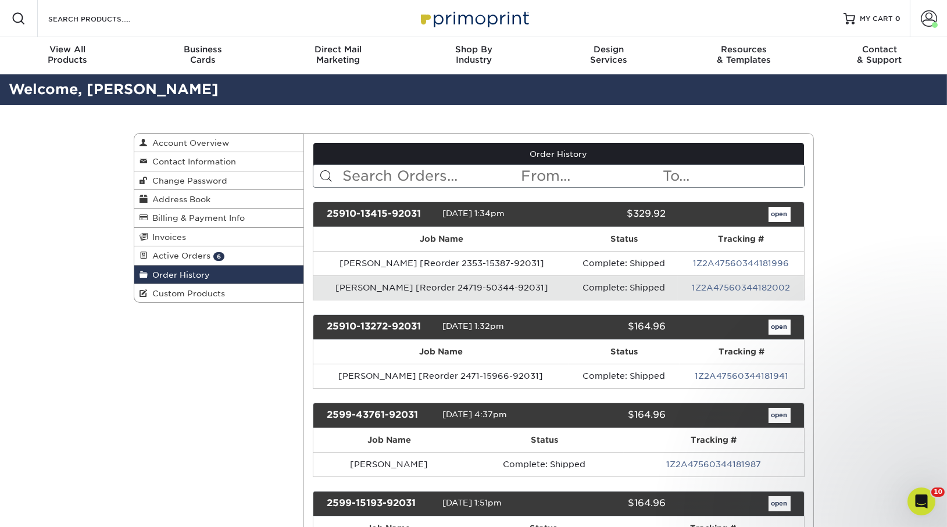
click at [366, 167] on input "text" at bounding box center [430, 176] width 179 height 22
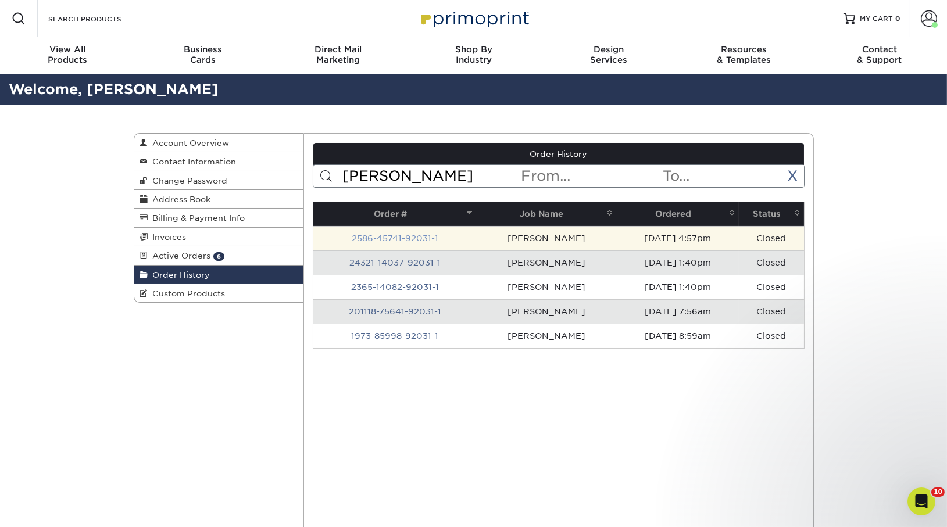
type input "[PERSON_NAME]"
click at [399, 241] on link "2586-45741-92031-1" at bounding box center [395, 238] width 87 height 9
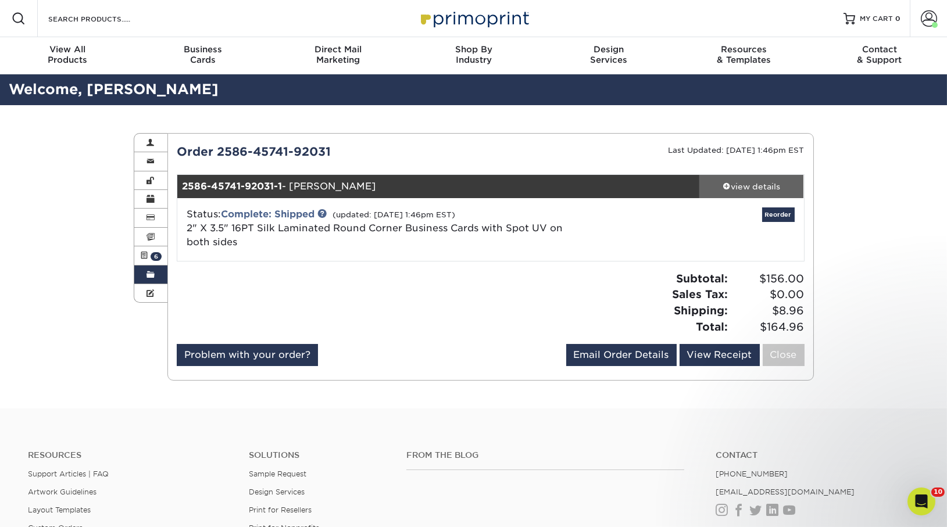
click at [738, 188] on div "view details" at bounding box center [751, 187] width 105 height 12
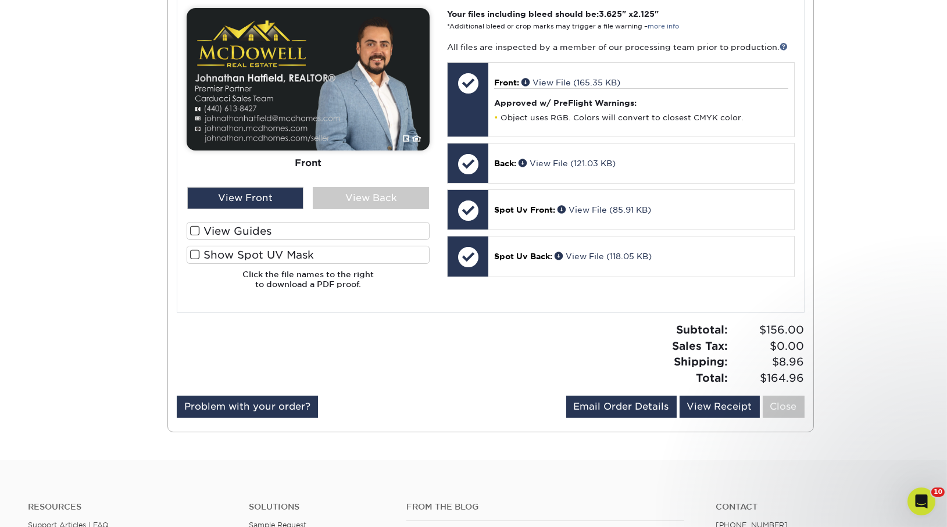
scroll to position [463, 0]
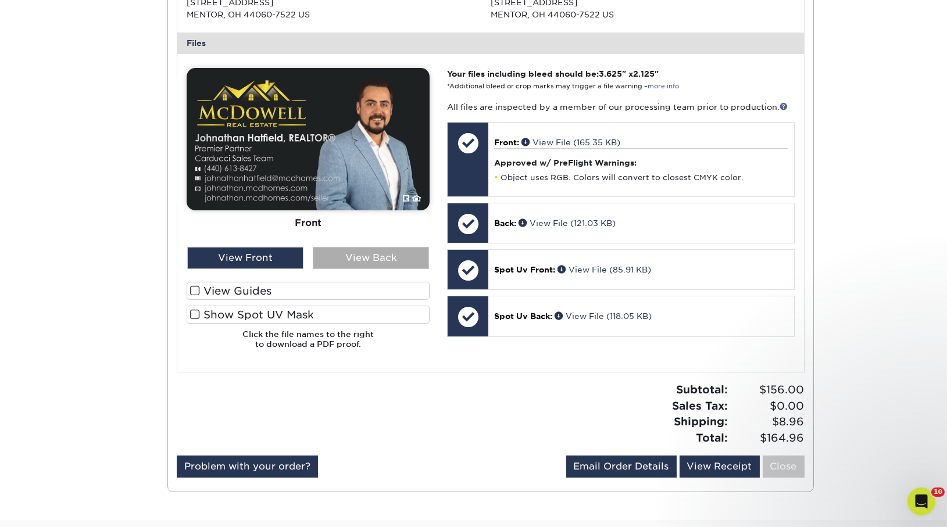
click at [347, 258] on div "View Back" at bounding box center [371, 258] width 116 height 22
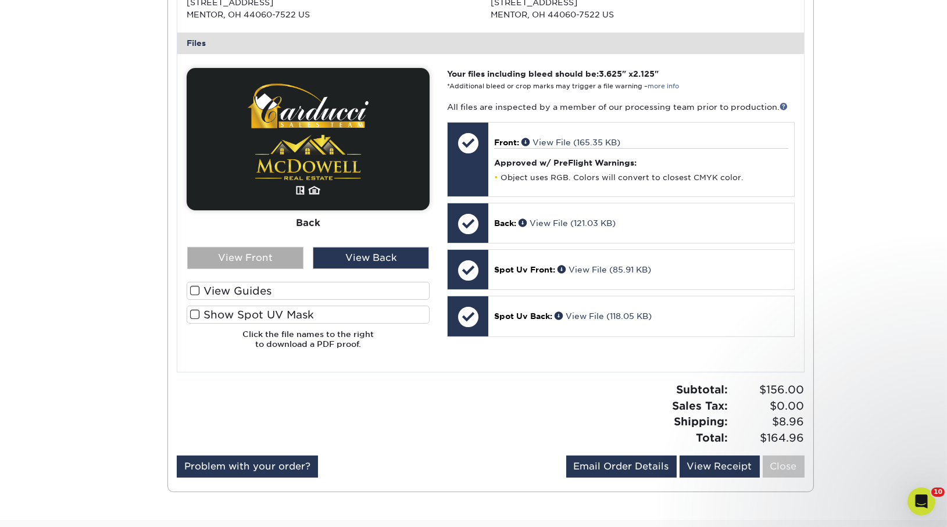
click at [248, 253] on div "View Front" at bounding box center [245, 258] width 116 height 22
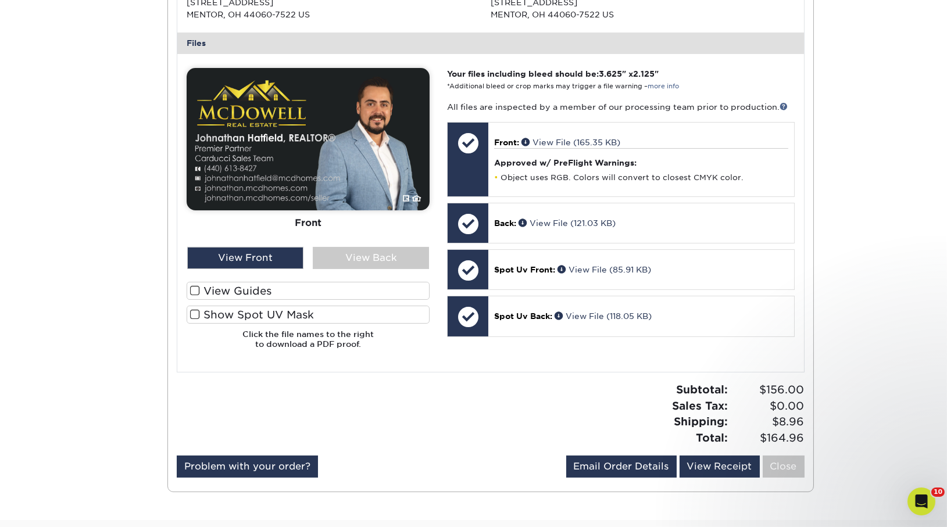
click at [345, 269] on div at bounding box center [308, 213] width 243 height 290
click at [346, 264] on div "View Back" at bounding box center [371, 258] width 116 height 22
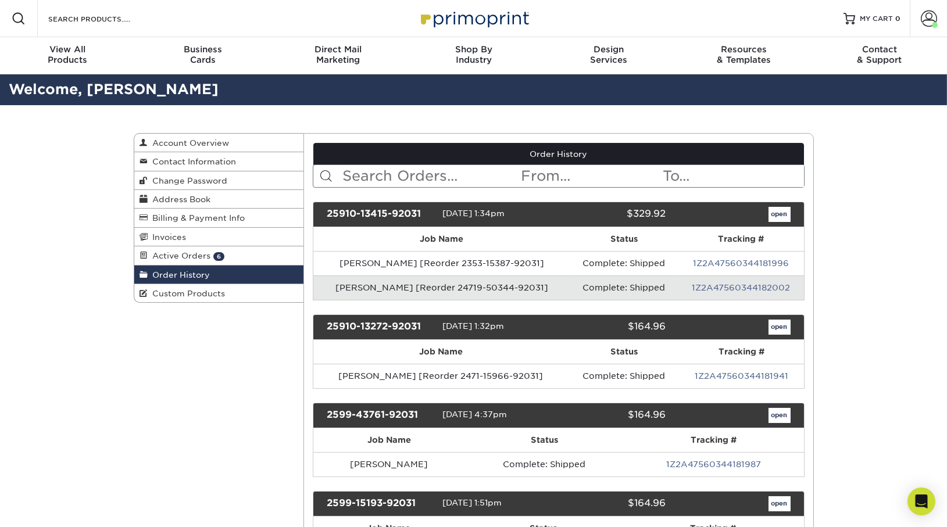
click at [425, 173] on input "text" at bounding box center [430, 176] width 179 height 22
type input "katrina"
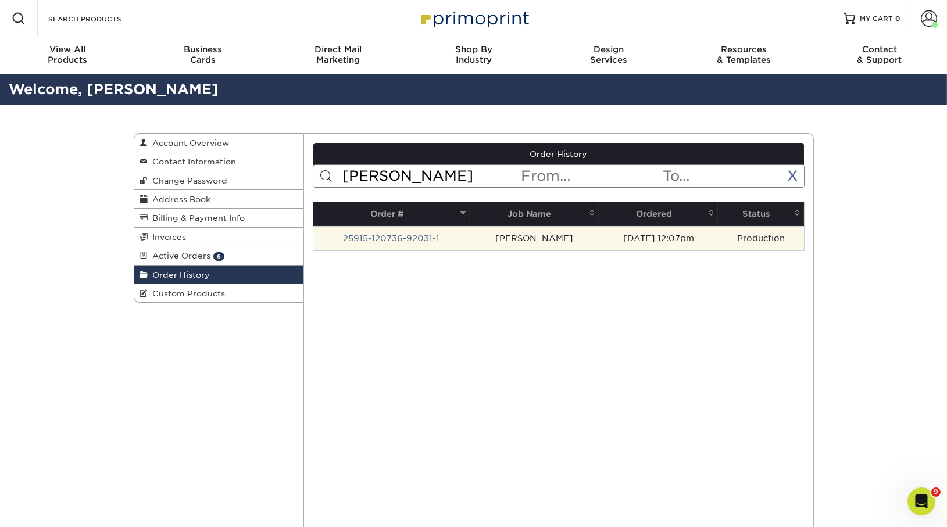
click at [404, 245] on td "25915-120736-92031-1" at bounding box center [391, 238] width 156 height 24
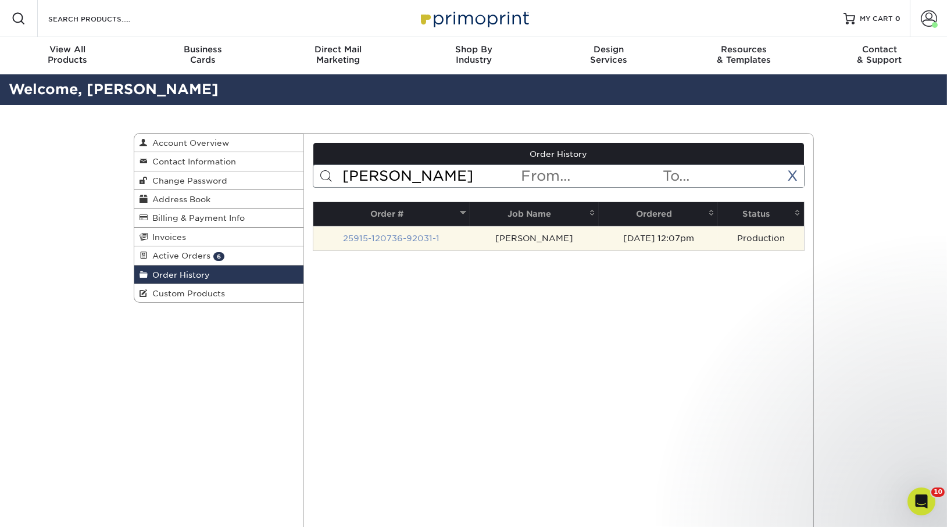
click at [375, 242] on link "25915-120736-92031-1" at bounding box center [391, 238] width 97 height 9
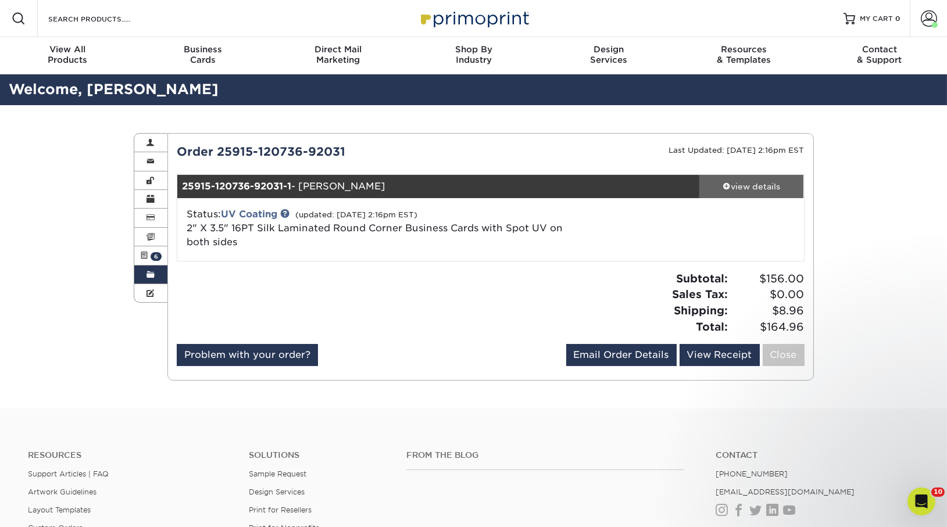
click at [759, 194] on link "view details" at bounding box center [751, 186] width 105 height 23
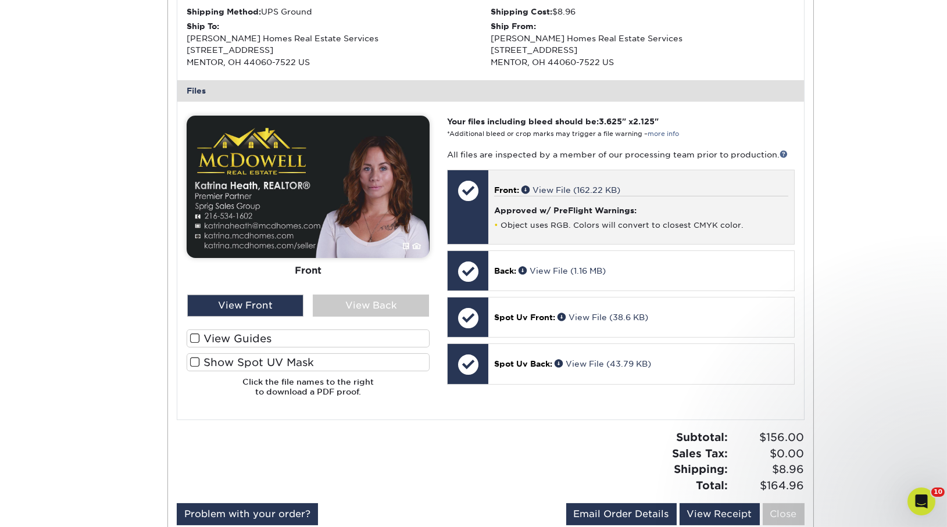
scroll to position [413, 0]
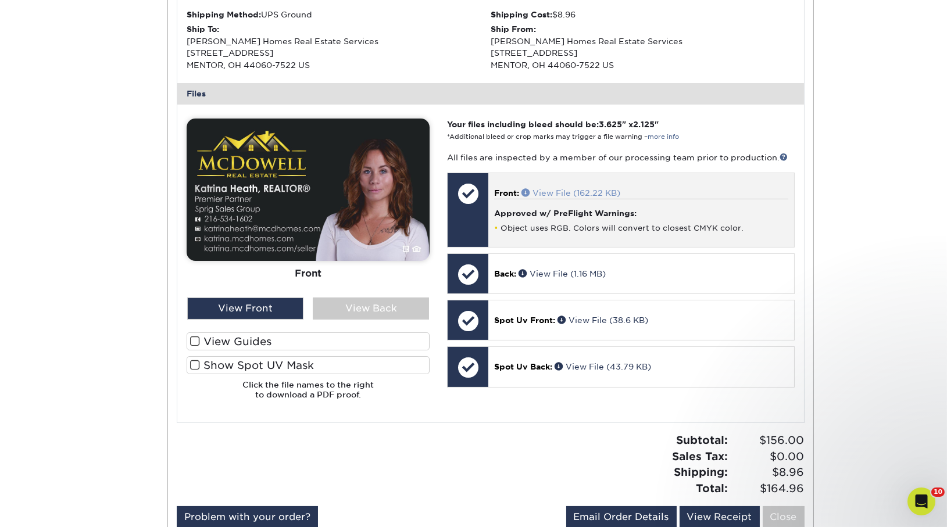
click at [563, 195] on link "View File (162.22 KB)" at bounding box center [571, 192] width 99 height 9
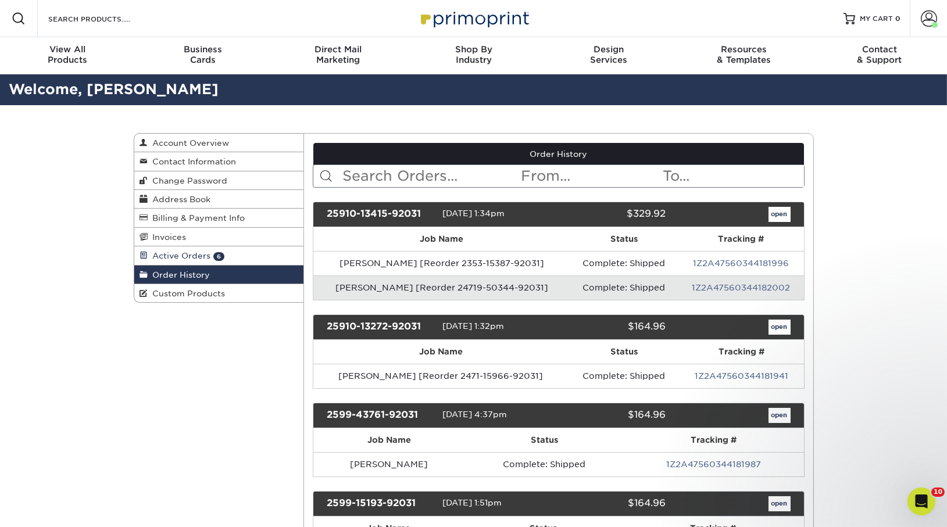
click at [212, 259] on link "Active Orders 6" at bounding box center [219, 256] width 170 height 19
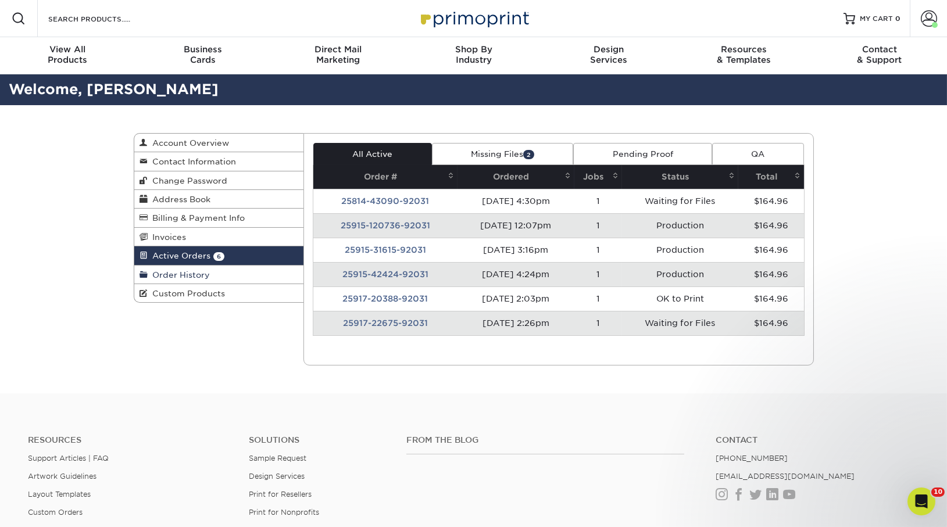
click at [240, 274] on link "Order History" at bounding box center [219, 275] width 170 height 19
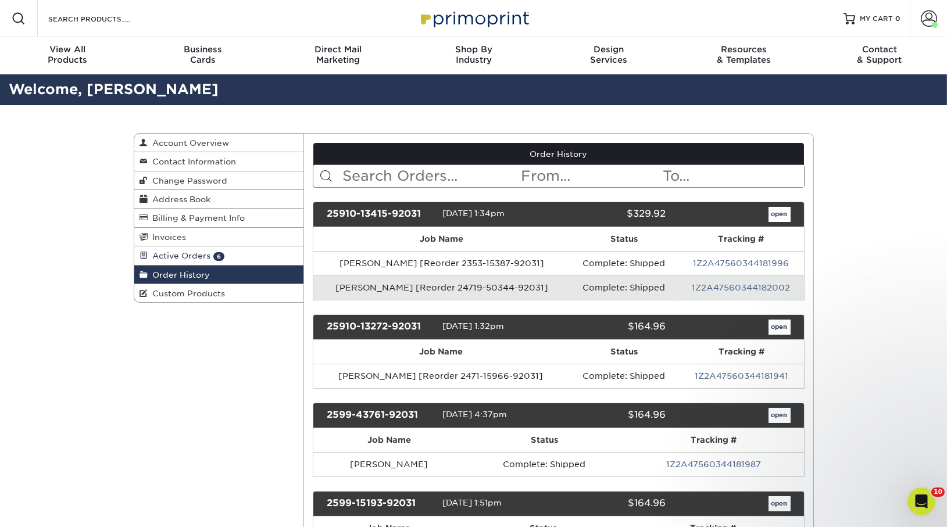
click at [160, 255] on span "Active Orders" at bounding box center [179, 255] width 63 height 9
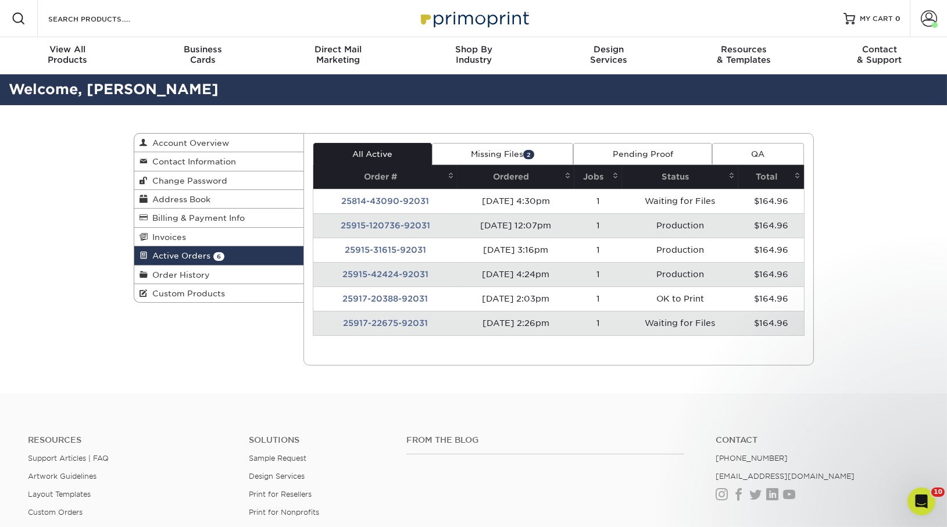
click at [397, 229] on td "25915-120736-92031" at bounding box center [385, 225] width 144 height 24
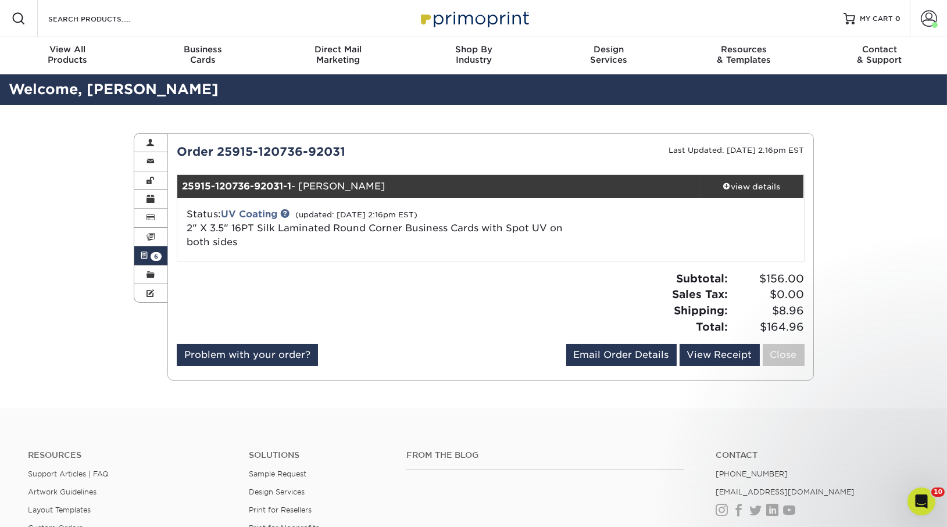
click at [158, 257] on span "6" at bounding box center [156, 256] width 11 height 9
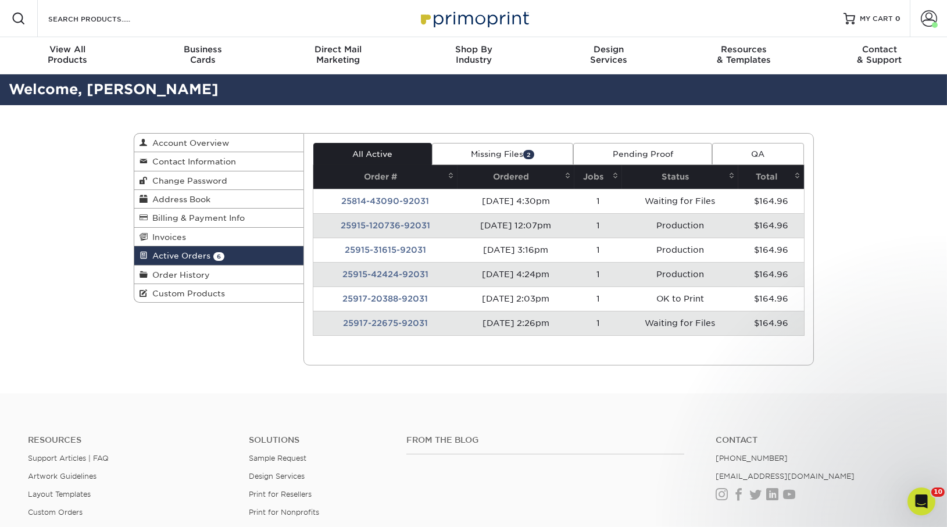
click at [362, 223] on td "25915-120736-92031" at bounding box center [385, 225] width 144 height 24
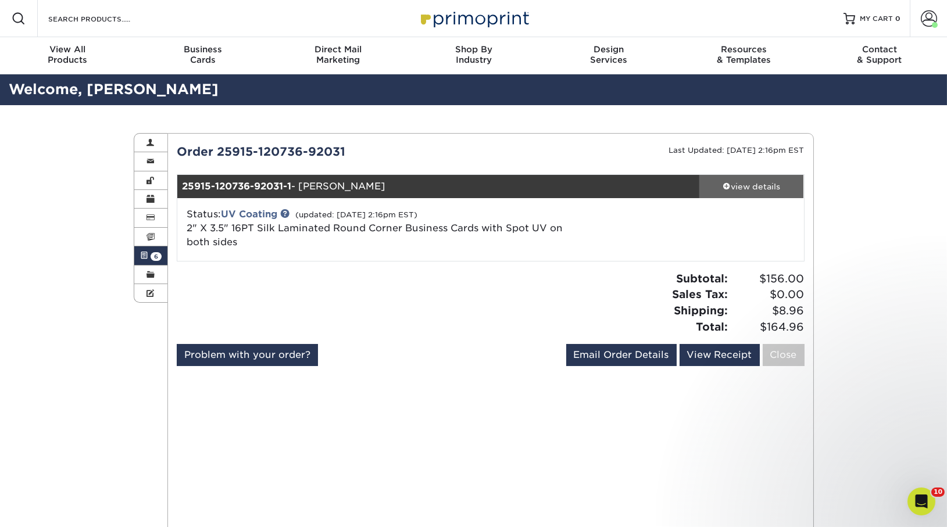
click at [776, 183] on div "view details" at bounding box center [751, 187] width 105 height 12
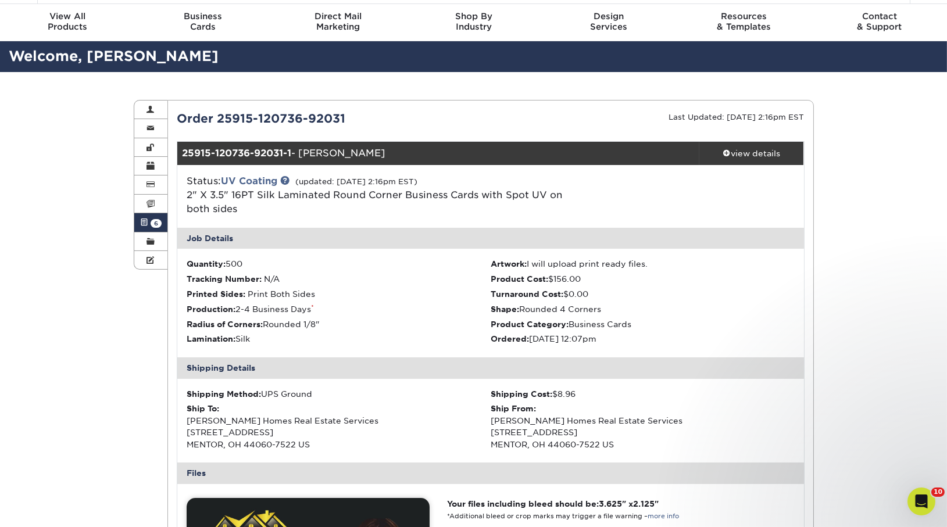
scroll to position [60, 0]
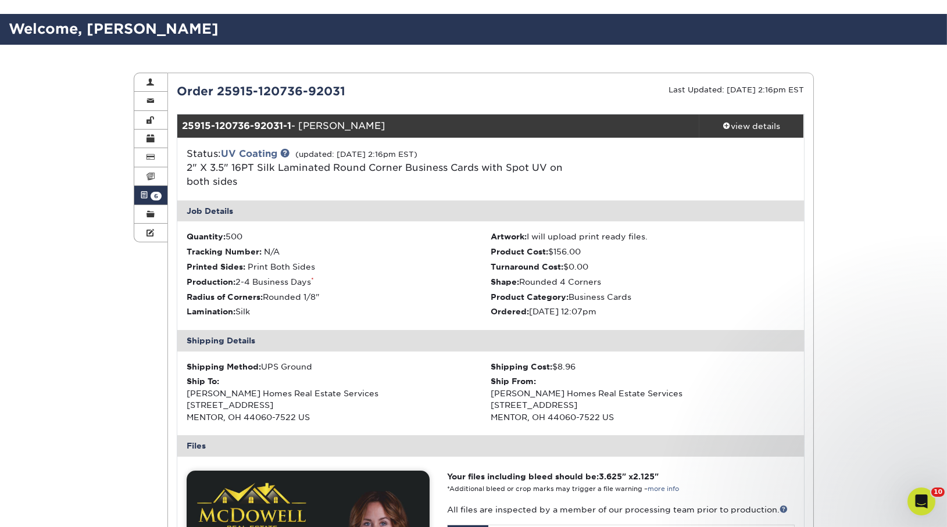
click at [272, 292] on li "Radius of Corners: Rounded 1/8"" at bounding box center [339, 297] width 304 height 12
click at [256, 149] on link "UV Coating" at bounding box center [249, 153] width 56 height 11
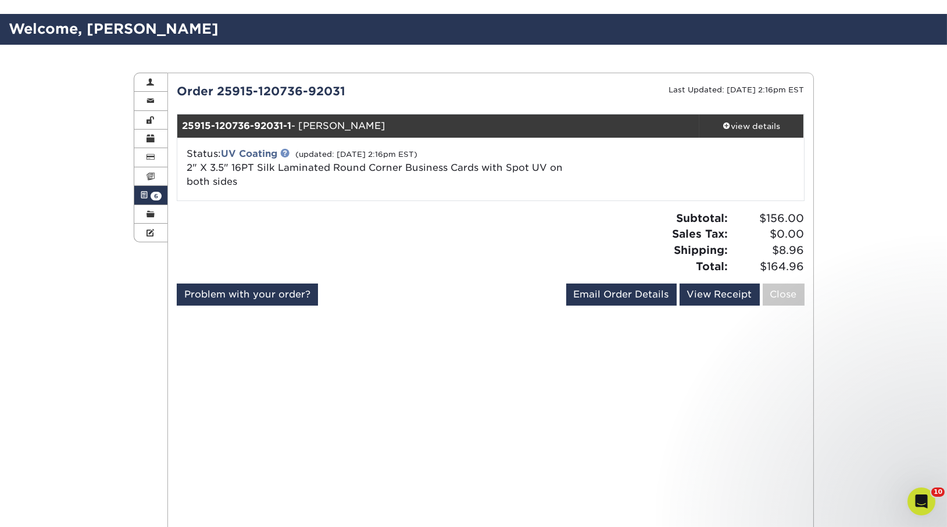
click at [289, 154] on link at bounding box center [284, 152] width 9 height 9
